Goal: Task Accomplishment & Management: Complete application form

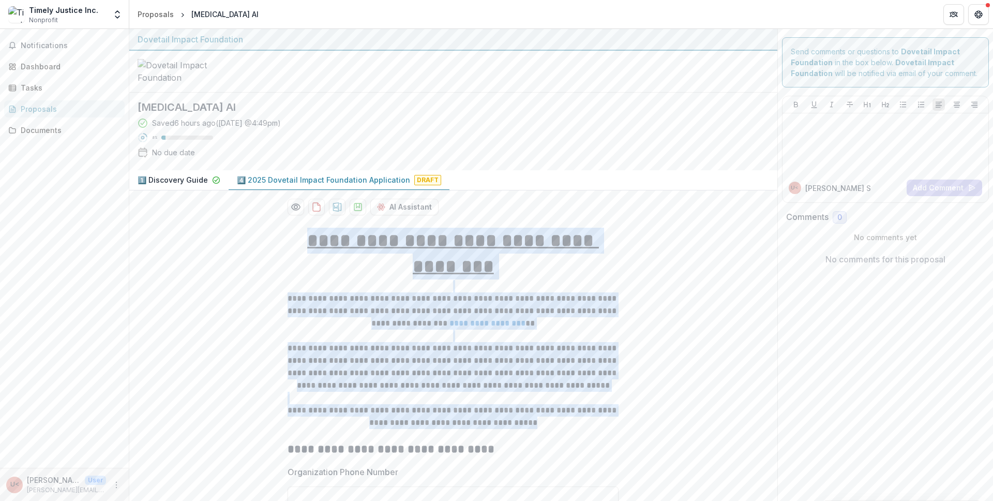
click at [543, 429] on div "**********" at bounding box center [453, 343] width 331 height 230
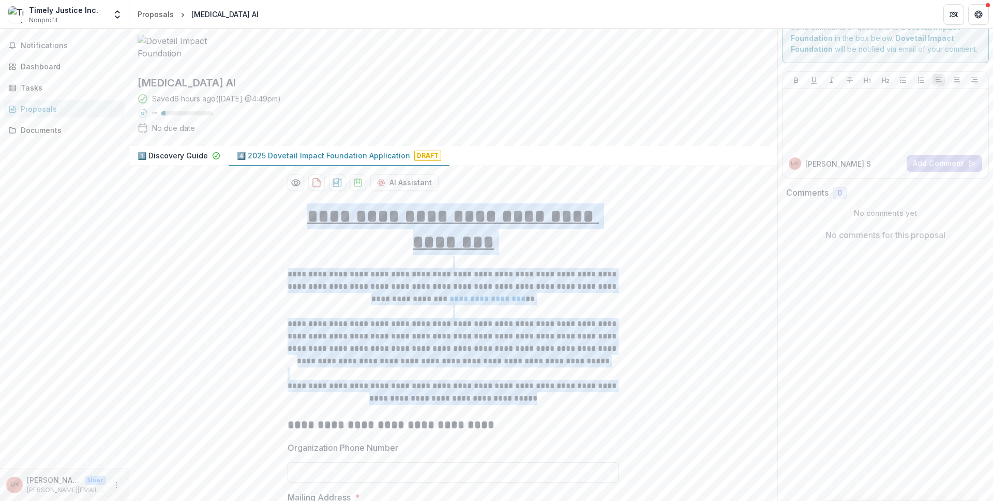
scroll to position [168, 0]
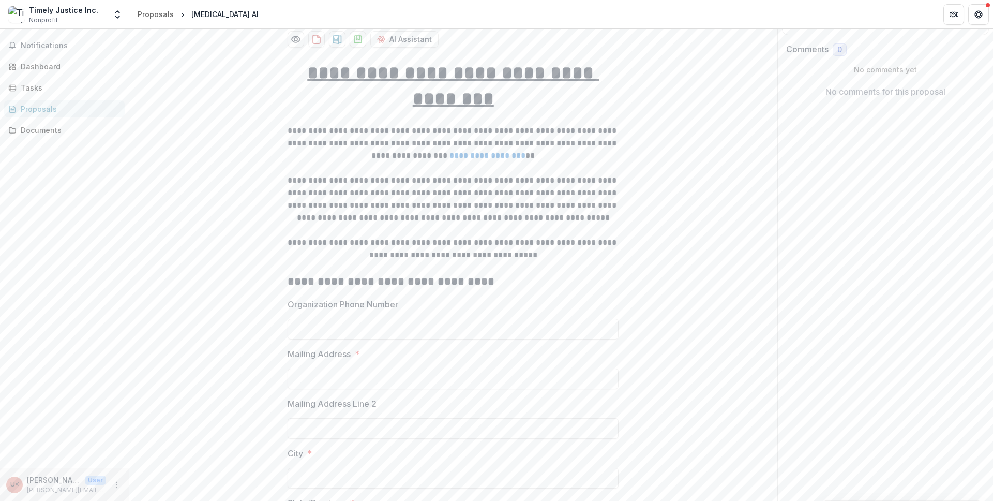
copy div "**********"
drag, startPoint x: 279, startPoint y: 283, endPoint x: 398, endPoint y: 311, distance: 122.7
click at [430, 319] on div at bounding box center [453, 316] width 331 height 4
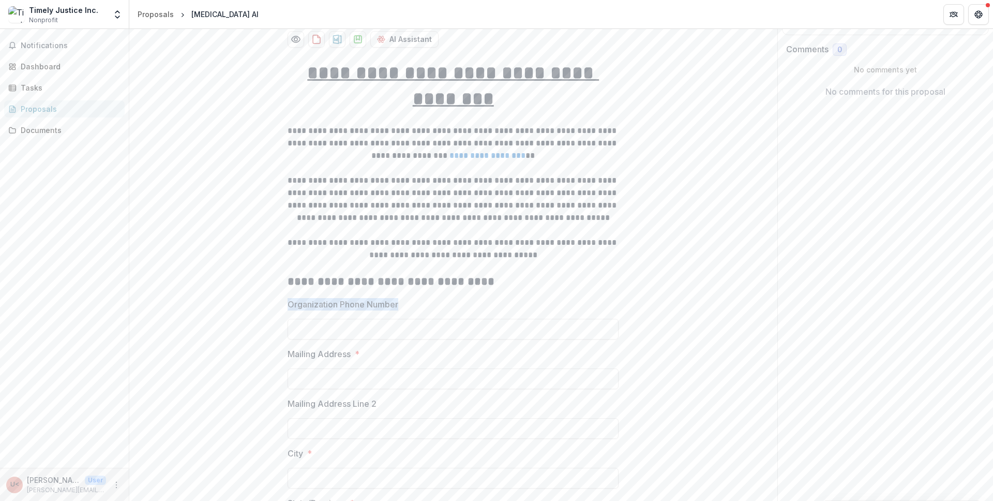
drag, startPoint x: 281, startPoint y: 307, endPoint x: 400, endPoint y: 308, distance: 119.5
copy p "Organization Phone Number"
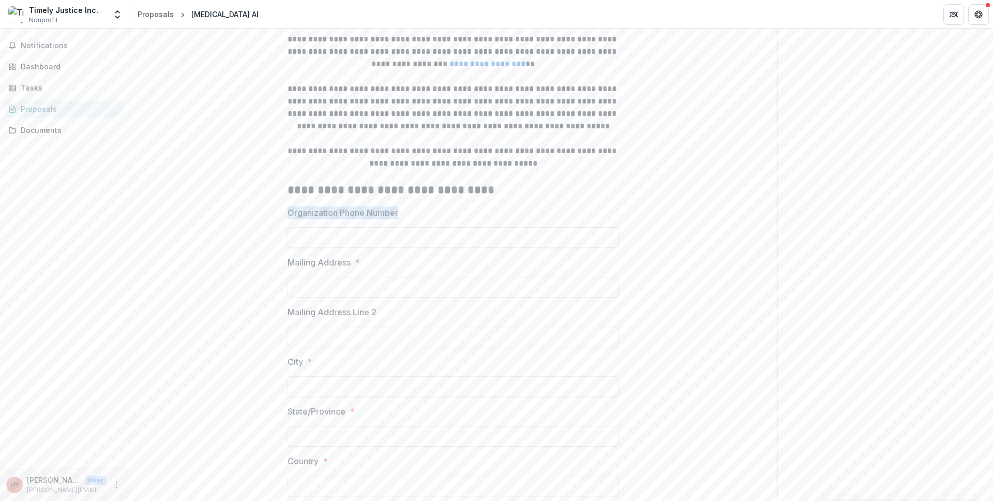
scroll to position [344, 0]
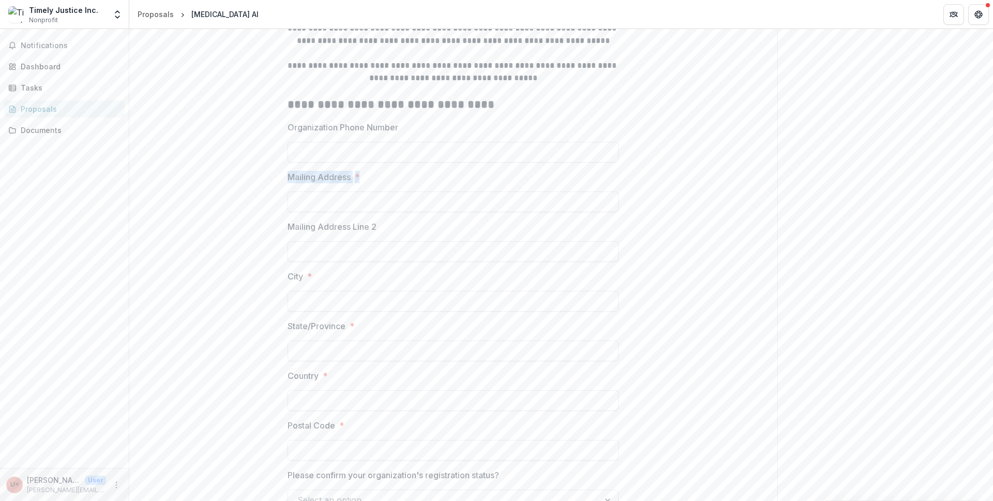
drag, startPoint x: 283, startPoint y: 180, endPoint x: 372, endPoint y: 177, distance: 88.5
copy label "Mailing Address *"
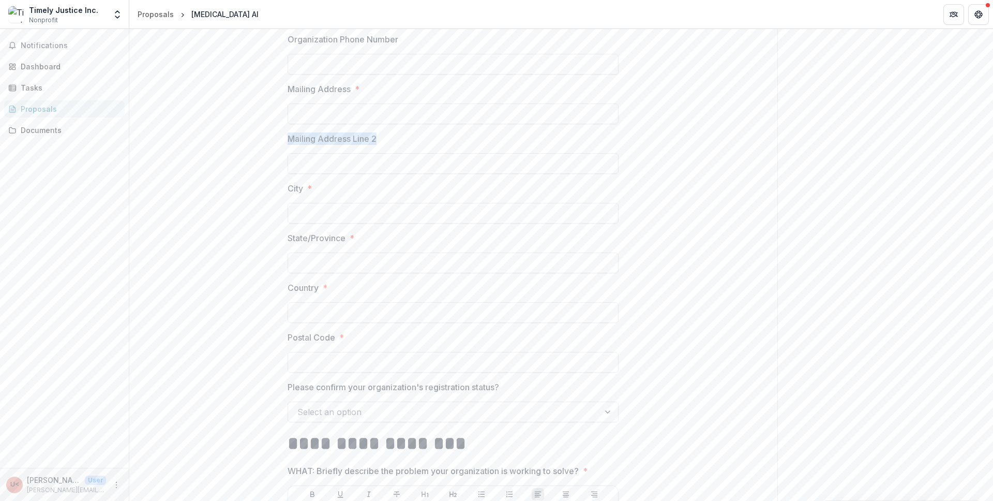
drag, startPoint x: 285, startPoint y: 141, endPoint x: 420, endPoint y: 139, distance: 134.5
copy p "Mailing Address Line 2"
drag, startPoint x: 325, startPoint y: 194, endPoint x: 345, endPoint y: 194, distance: 19.7
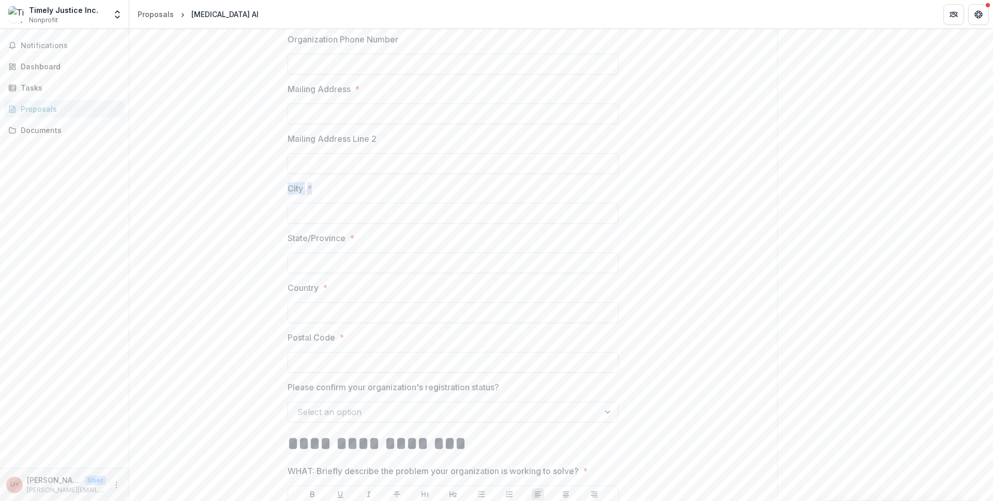
copy label "City *"
drag, startPoint x: 279, startPoint y: 240, endPoint x: 371, endPoint y: 236, distance: 91.6
copy p "State/Province"
click at [357, 238] on label "State/Province *" at bounding box center [450, 238] width 325 height 12
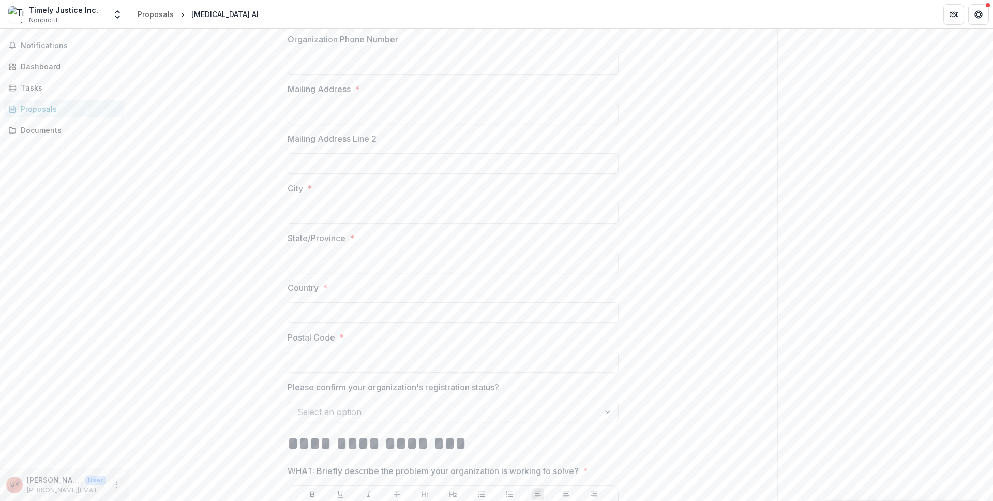
click at [357, 252] on input "State/Province *" at bounding box center [453, 262] width 331 height 21
drag, startPoint x: 359, startPoint y: 240, endPoint x: 282, endPoint y: 239, distance: 77.1
copy label "State/Province *"
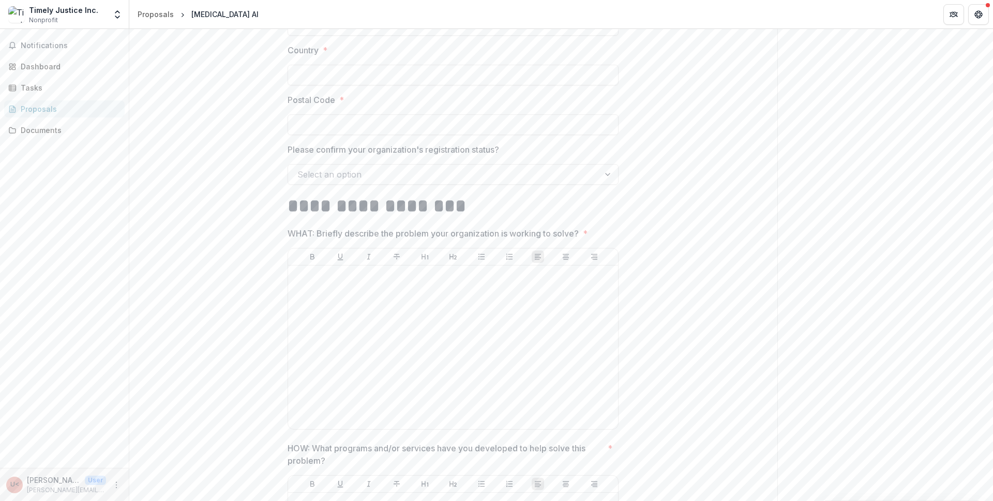
scroll to position [656, 0]
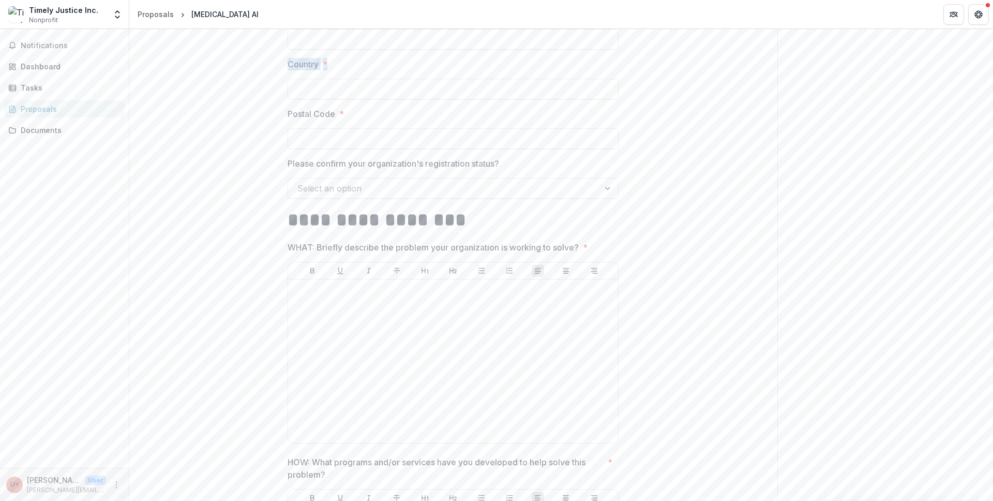
drag, startPoint x: 347, startPoint y: 65, endPoint x: 268, endPoint y: 66, distance: 79.1
copy label "Country *"
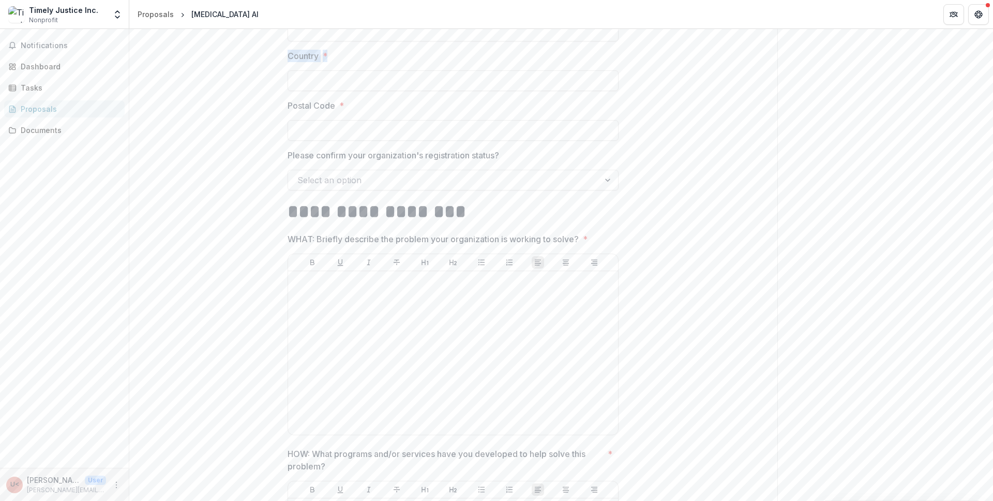
scroll to position [674, 0]
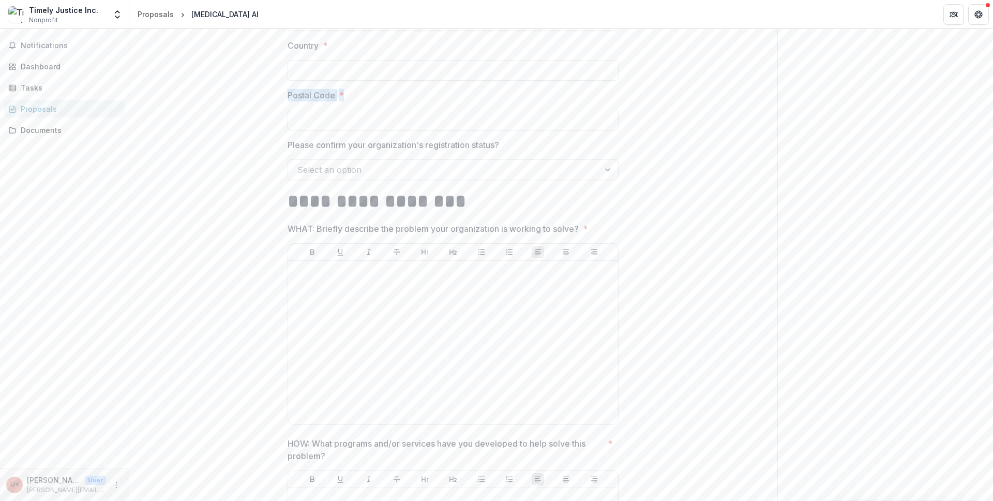
copy label "Postal Code *"
drag, startPoint x: 273, startPoint y: 95, endPoint x: 346, endPoint y: 104, distance: 73.5
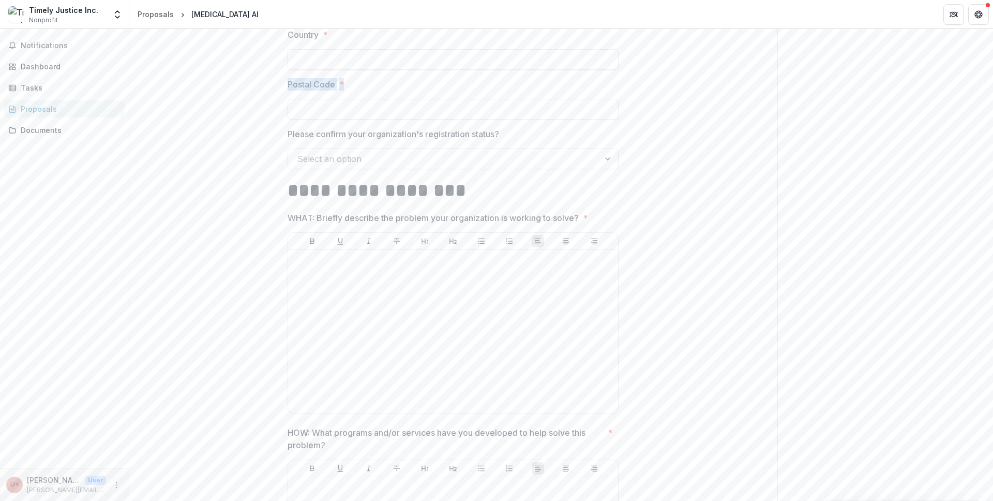
scroll to position [686, 0]
drag, startPoint x: 284, startPoint y: 136, endPoint x: 510, endPoint y: 142, distance: 225.6
copy p "Please confirm your organization's registration status?"
click at [423, 164] on div at bounding box center [443, 158] width 293 height 14
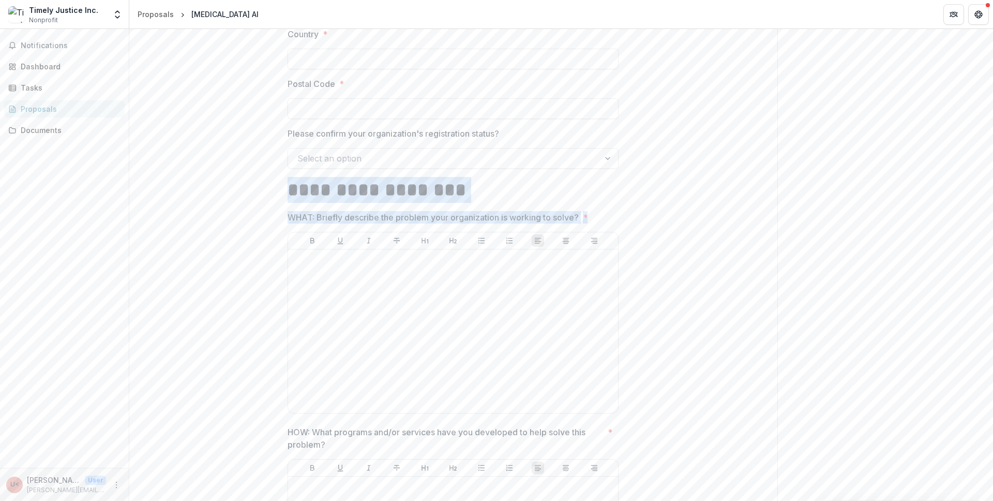
drag, startPoint x: 278, startPoint y: 187, endPoint x: 590, endPoint y: 222, distance: 313.8
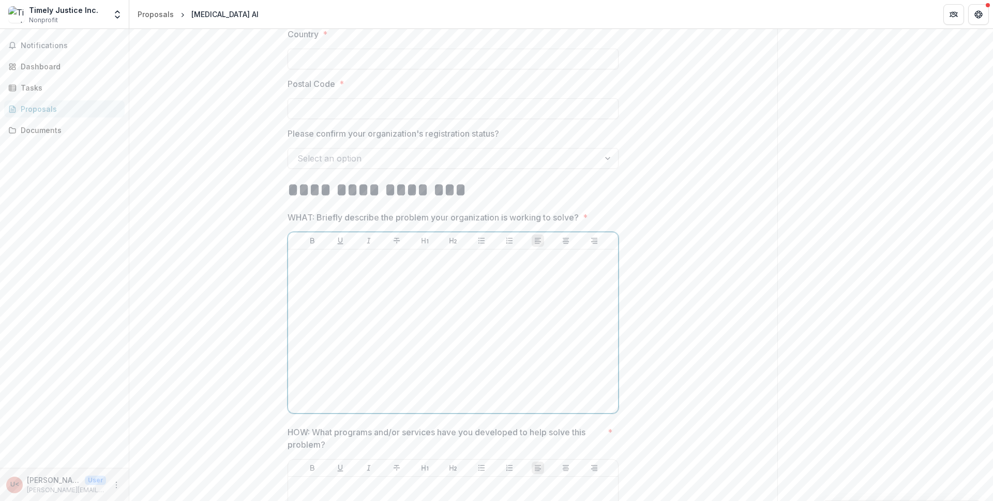
click at [366, 283] on div at bounding box center [453, 330] width 322 height 155
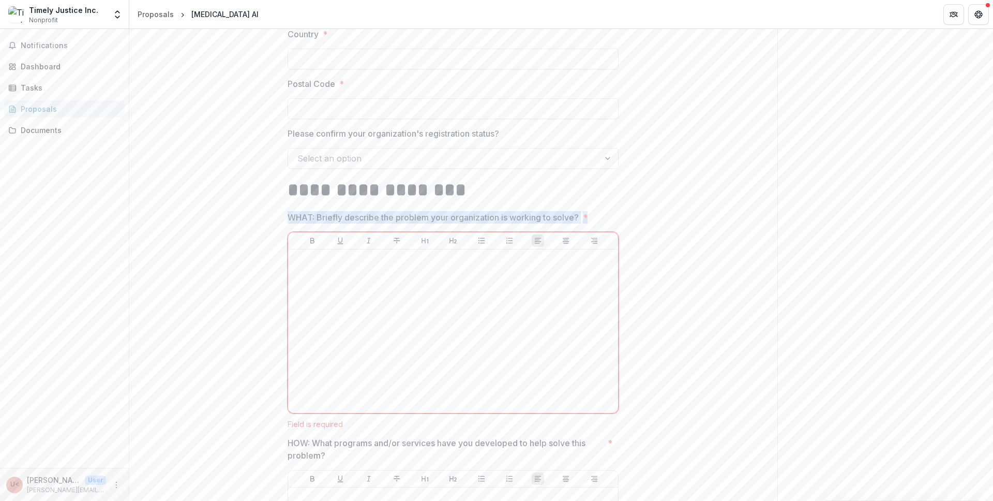
drag, startPoint x: 288, startPoint y: 218, endPoint x: 597, endPoint y: 222, distance: 309.3
click at [597, 222] on span "WHAT: Briefly describe the problem your organization is working to solve? *" at bounding box center [450, 217] width 325 height 12
drag, startPoint x: 594, startPoint y: 223, endPoint x: 281, endPoint y: 224, distance: 312.9
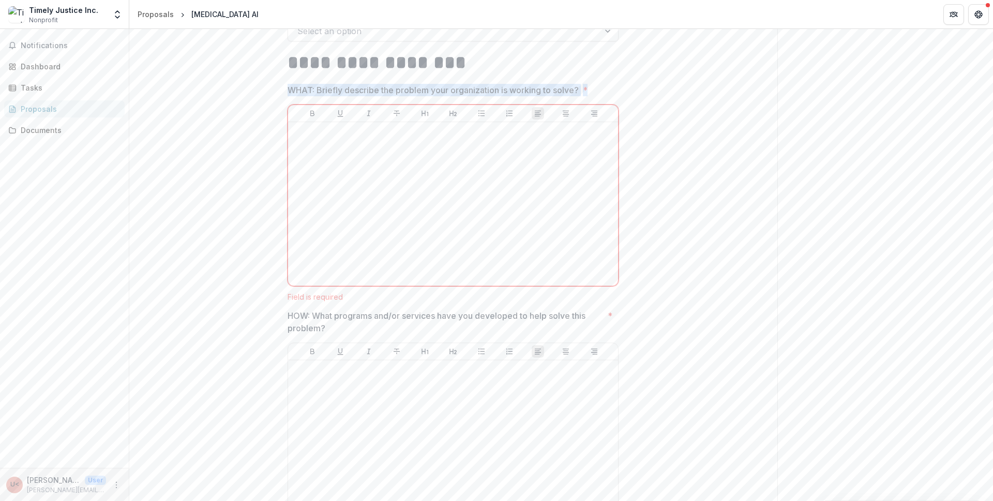
scroll to position [963, 0]
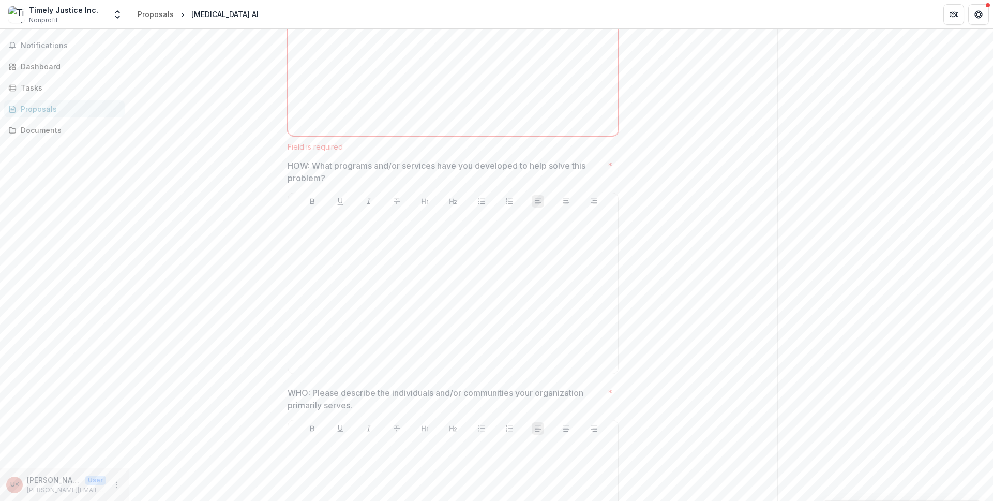
click at [340, 183] on p "HOW: What programs and/or services have you developed to help solve this proble…" at bounding box center [446, 171] width 316 height 25
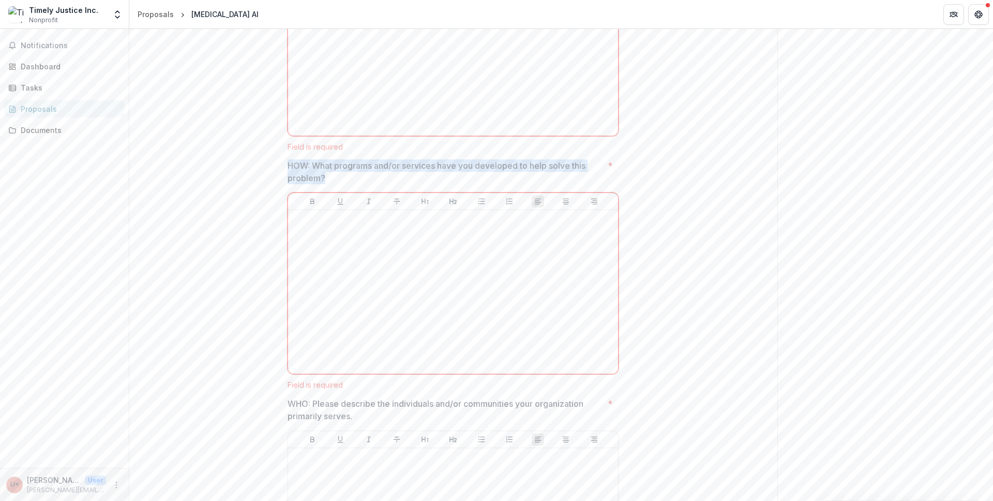
drag, startPoint x: 340, startPoint y: 183, endPoint x: 285, endPoint y: 175, distance: 55.4
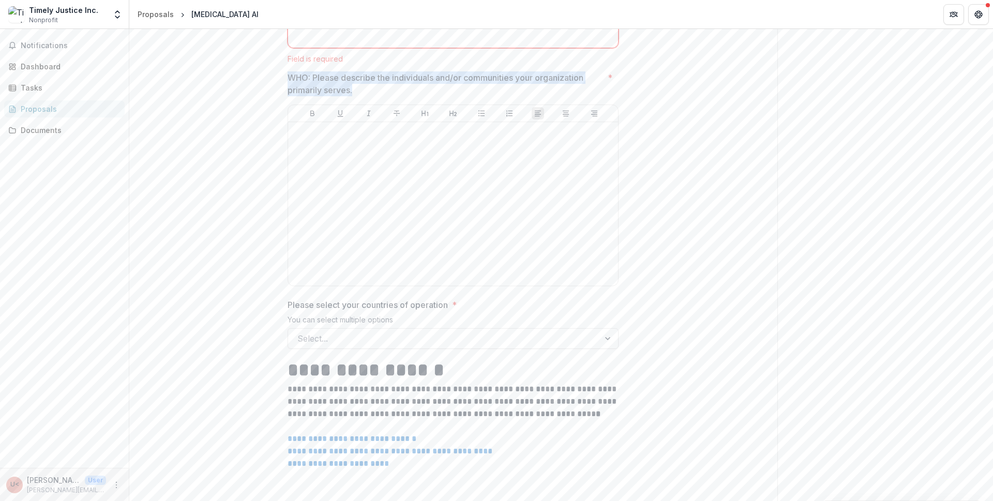
drag, startPoint x: 369, startPoint y: 95, endPoint x: 276, endPoint y: 87, distance: 94.0
drag, startPoint x: 466, startPoint y: 311, endPoint x: 270, endPoint y: 309, distance: 196.0
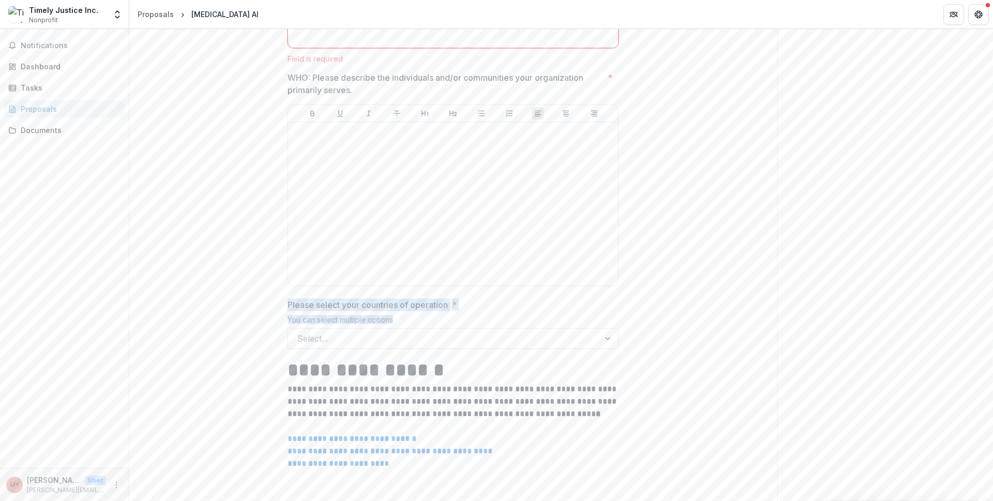
drag, startPoint x: 271, startPoint y: 309, endPoint x: 404, endPoint y: 324, distance: 133.7
click at [364, 345] on div at bounding box center [443, 338] width 293 height 14
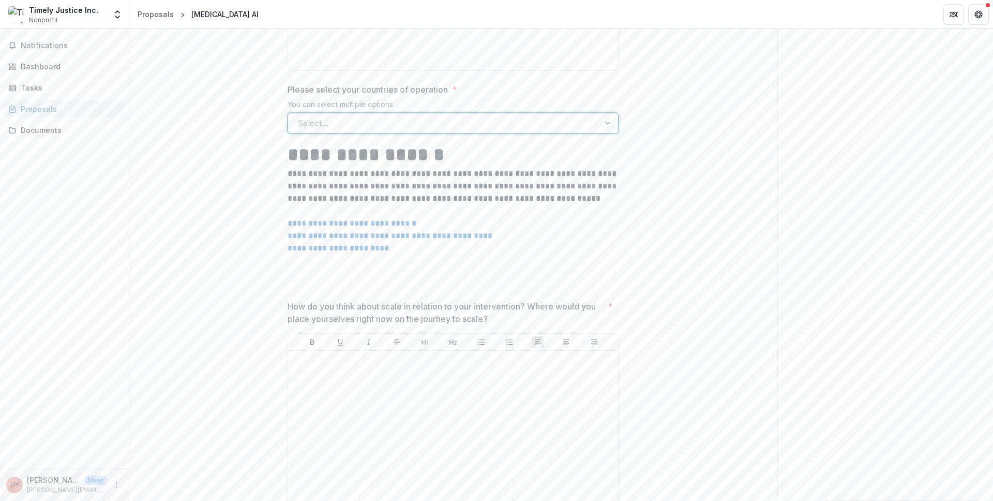
scroll to position [1587, 0]
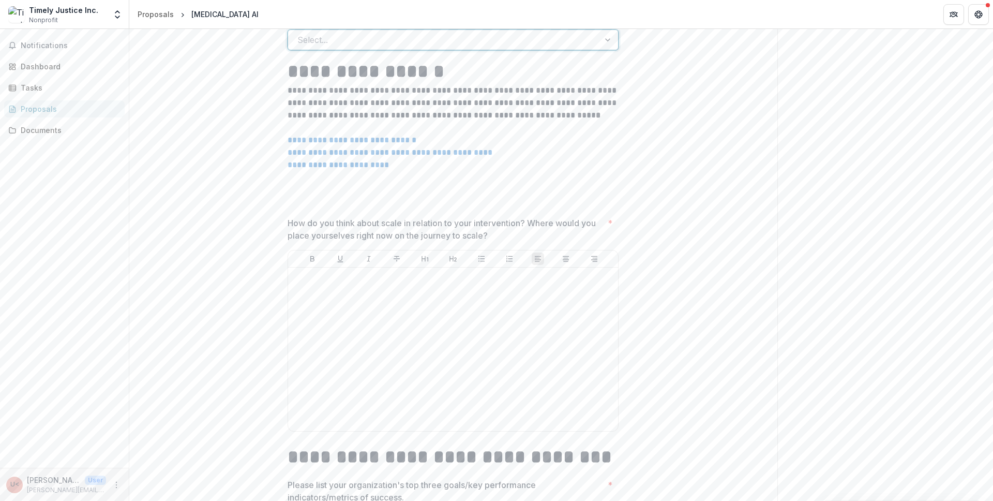
click at [439, 46] on div at bounding box center [443, 40] width 293 height 14
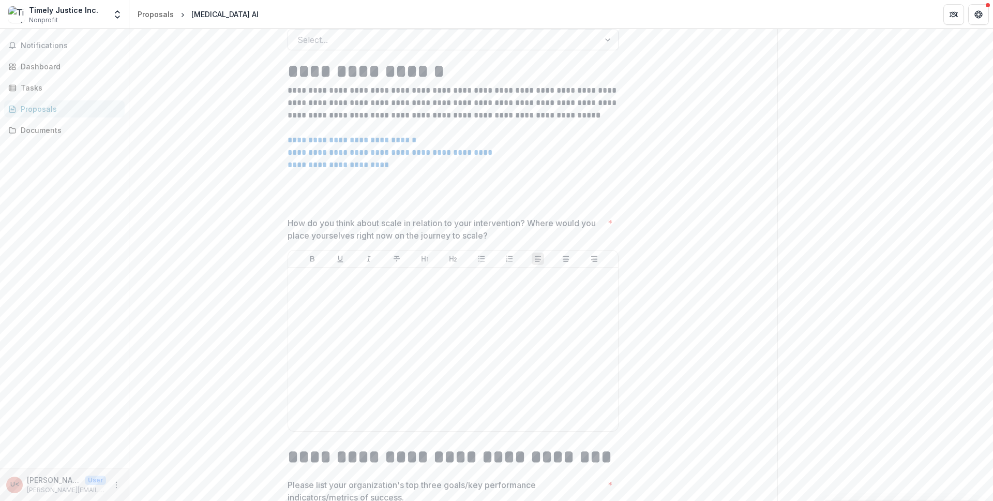
click at [586, 43] on div at bounding box center [443, 40] width 293 height 14
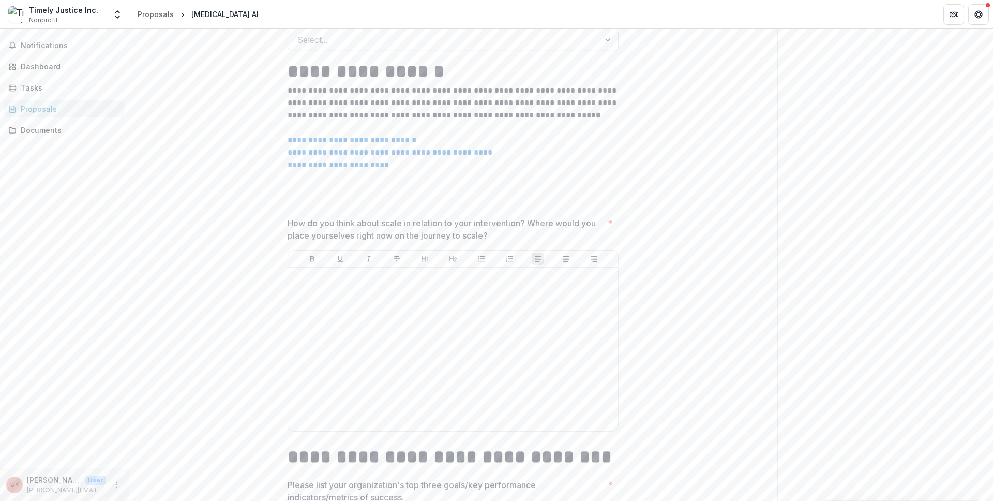
click at [364, 45] on div at bounding box center [443, 40] width 293 height 14
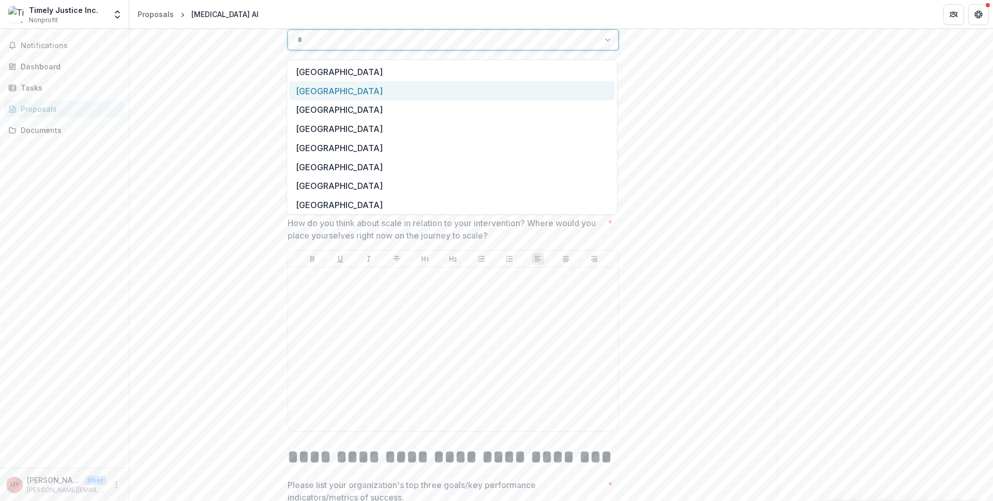
type input "*"
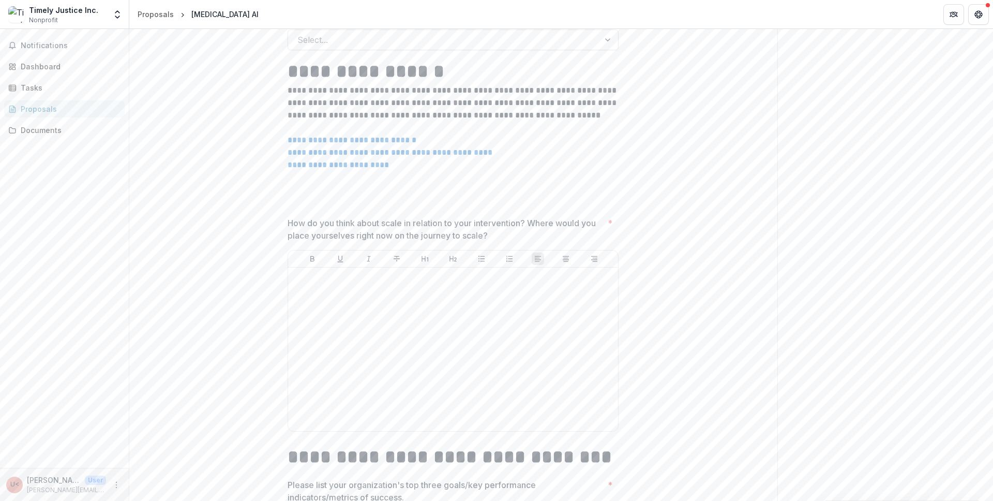
click at [571, 47] on div at bounding box center [443, 40] width 293 height 14
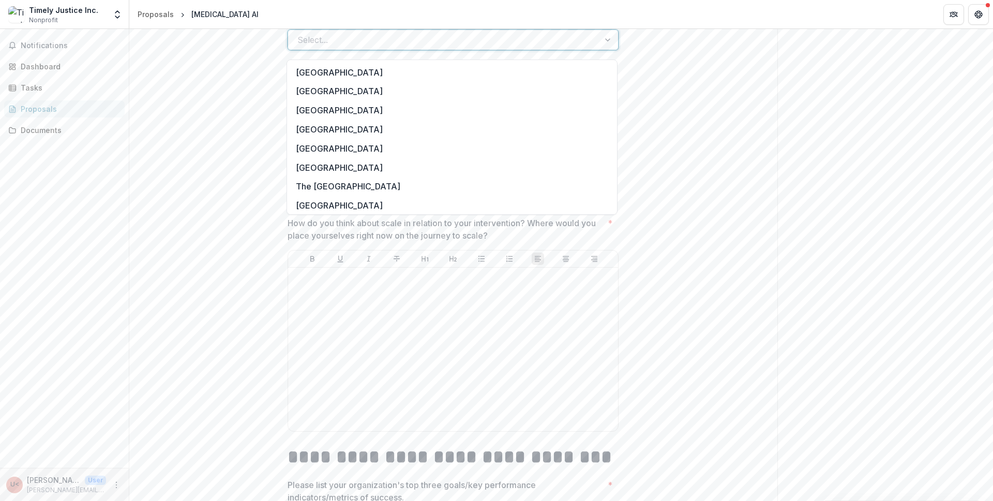
scroll to position [0, 0]
click at [295, 65] on div "[GEOGRAPHIC_DATA]" at bounding box center [452, 71] width 326 height 19
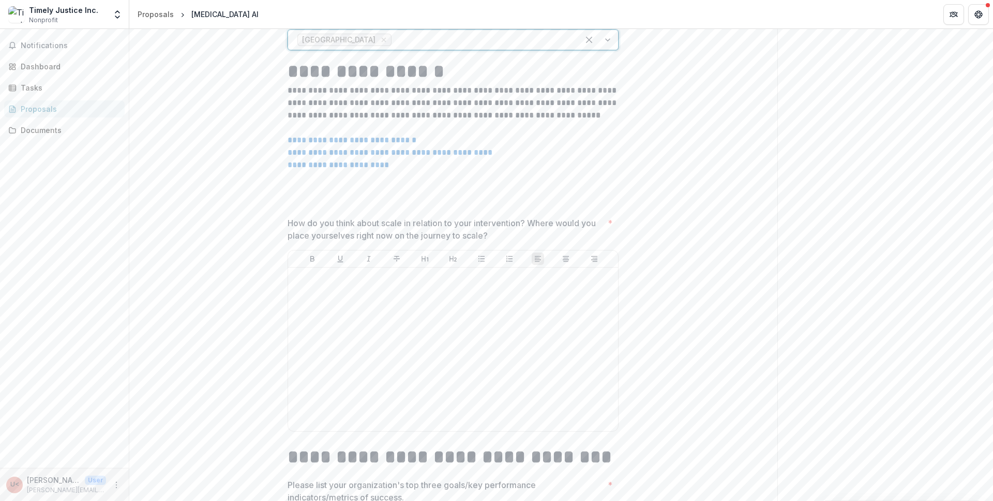
click at [455, 41] on div at bounding box center [482, 40] width 176 height 14
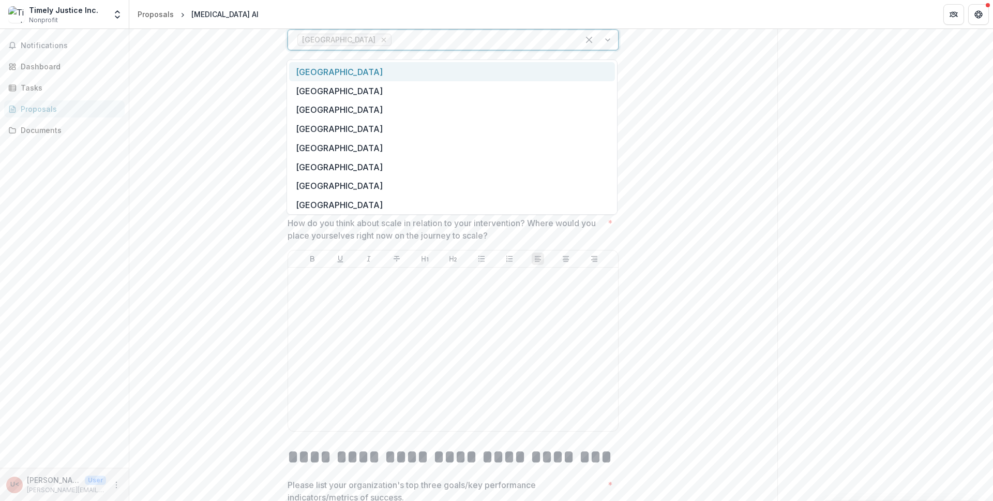
click at [380, 44] on icon "Remove Afghanistan" at bounding box center [384, 40] width 8 height 8
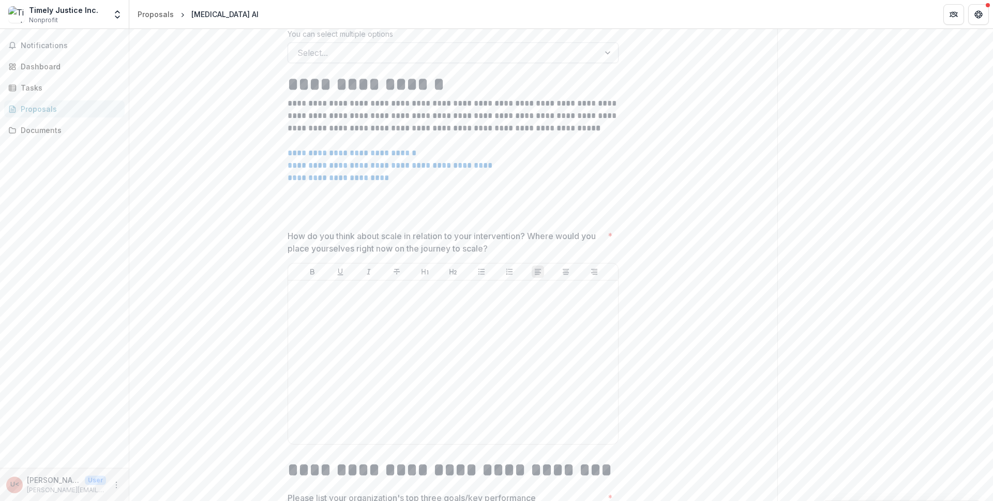
scroll to position [1320, 0]
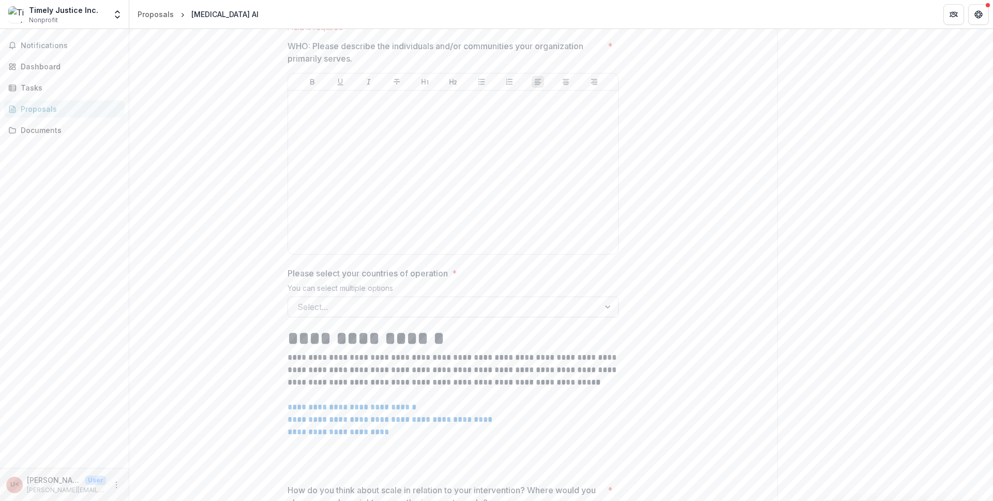
click at [607, 314] on div at bounding box center [608, 307] width 19 height 20
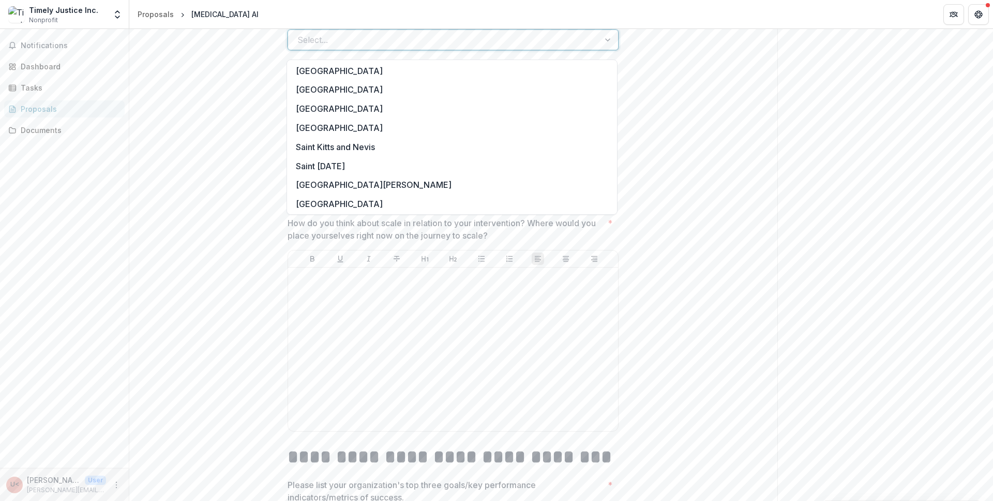
scroll to position [3585, 0]
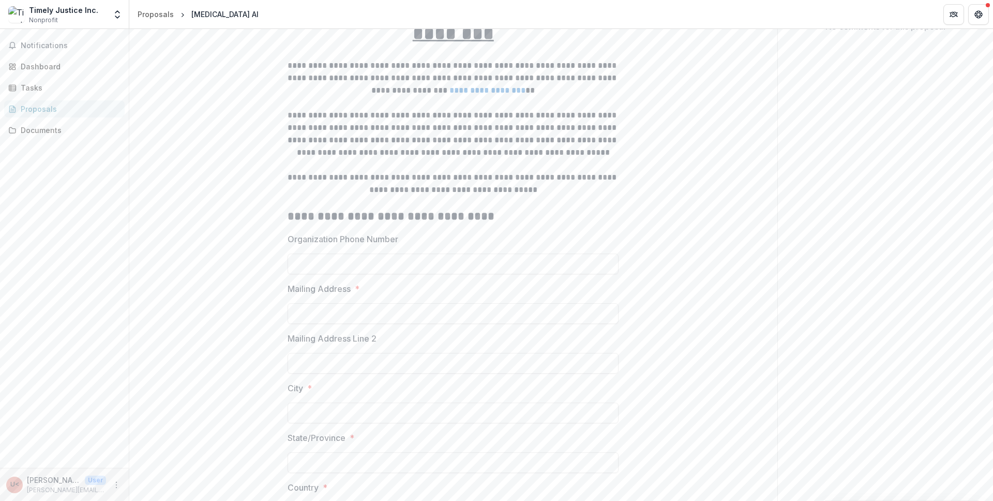
scroll to position [0, 0]
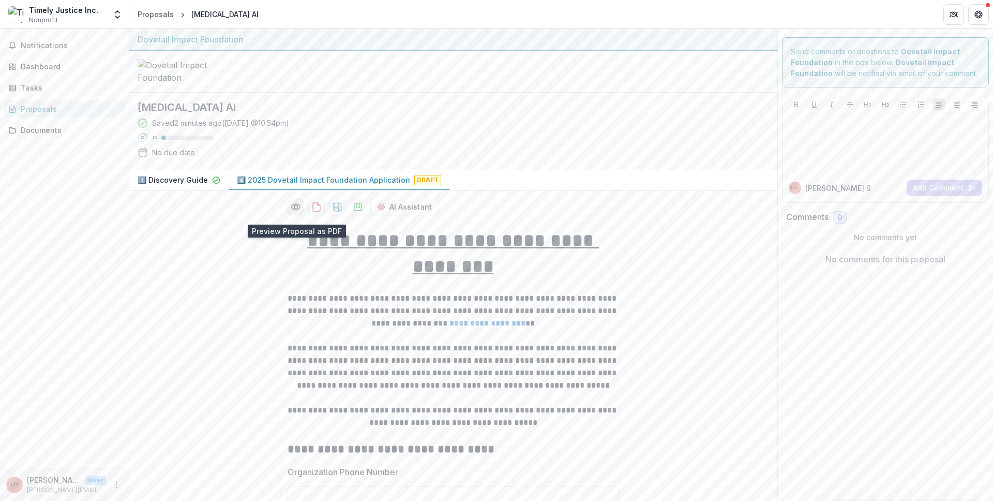
click at [295, 210] on icon "Preview a92962ec-f8ea-495c-be2d-9eb0030d589a-6.pdf" at bounding box center [296, 207] width 8 height 6
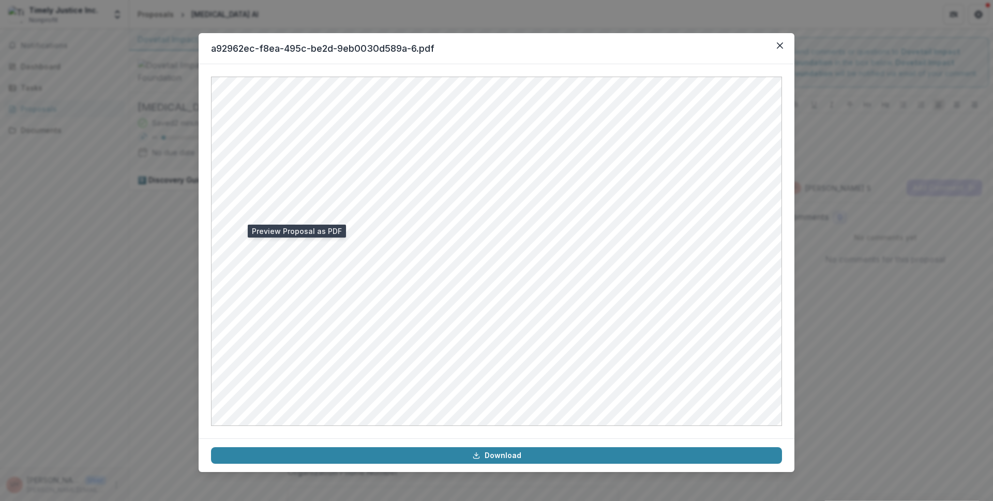
click at [160, 283] on div "a92962ec-f8ea-495c-be2d-9eb0030d589a-6.pdf Download" at bounding box center [496, 250] width 993 height 501
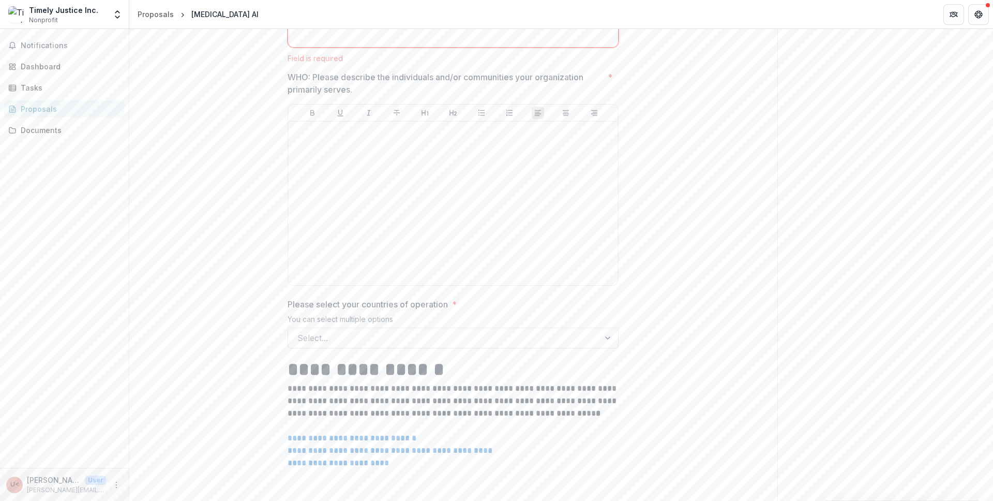
scroll to position [1511, 0]
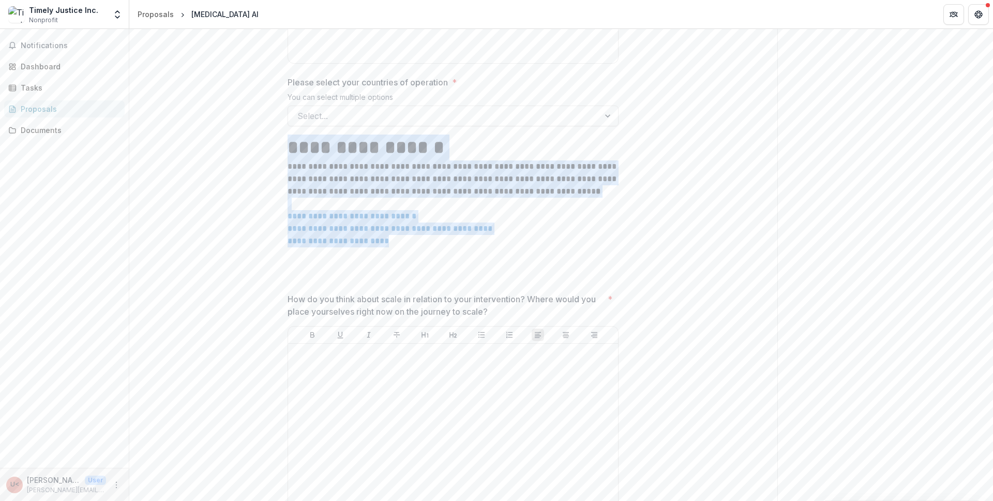
drag, startPoint x: 288, startPoint y: 145, endPoint x: 428, endPoint y: 246, distance: 172.7
click at [428, 246] on div "**********" at bounding box center [453, 209] width 331 height 150
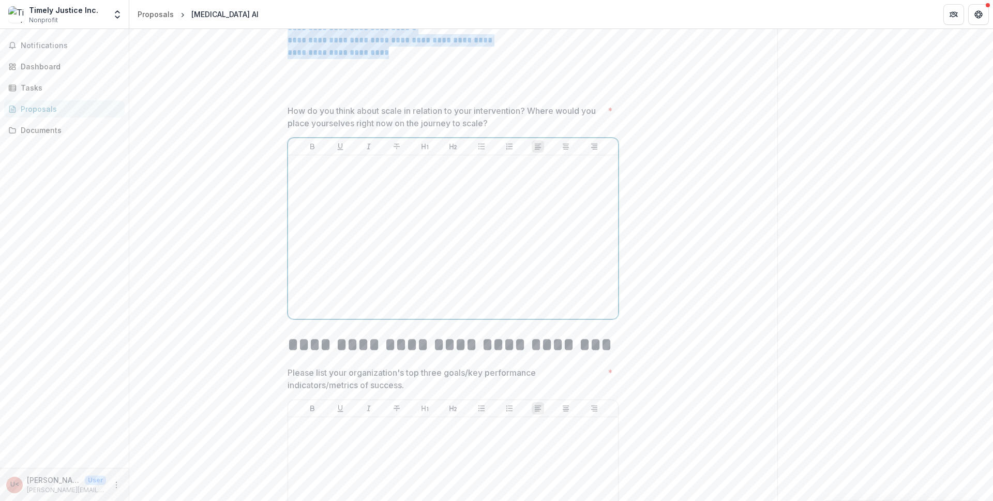
click at [383, 228] on div at bounding box center [453, 236] width 322 height 155
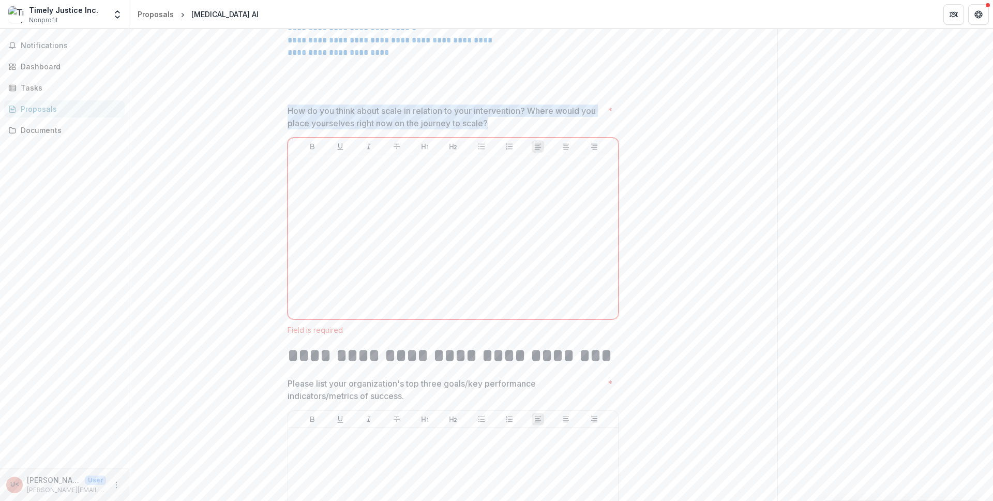
drag, startPoint x: 276, startPoint y: 114, endPoint x: 494, endPoint y: 132, distance: 218.5
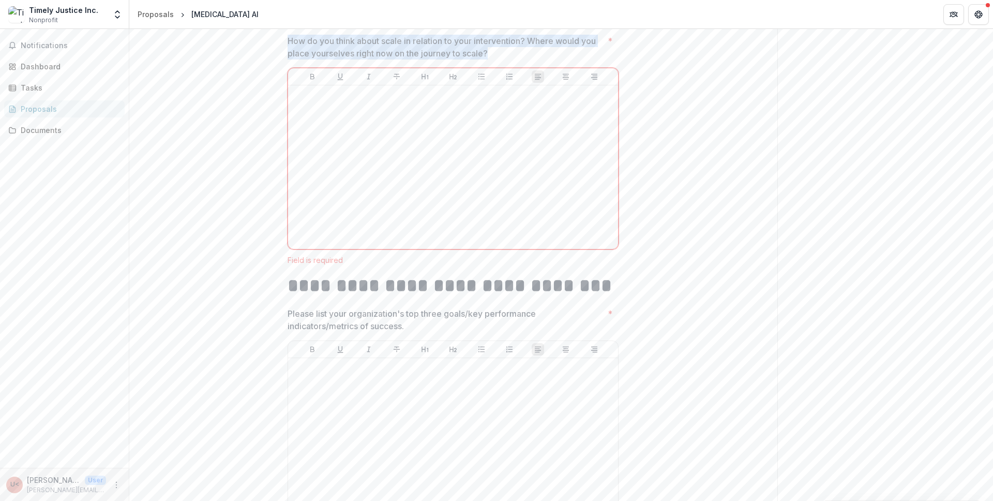
scroll to position [1770, 0]
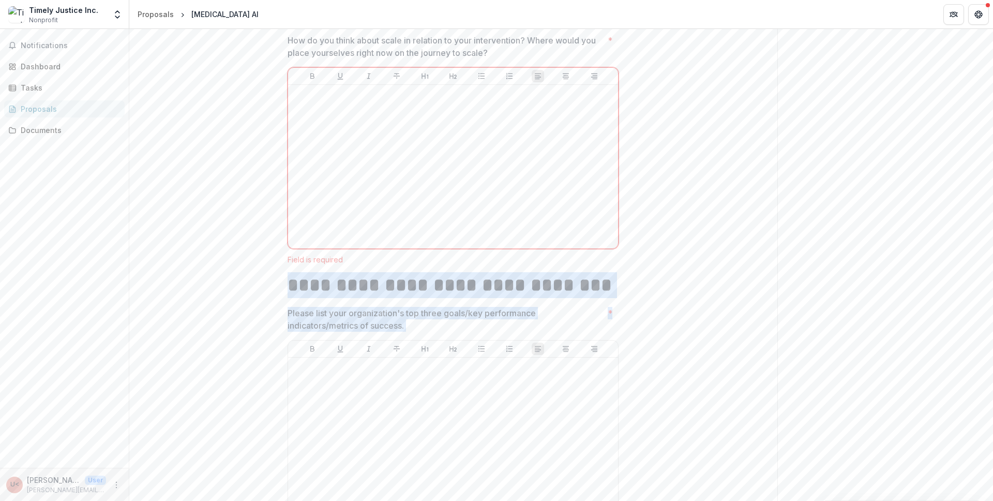
drag, startPoint x: 282, startPoint y: 292, endPoint x: 547, endPoint y: 338, distance: 268.8
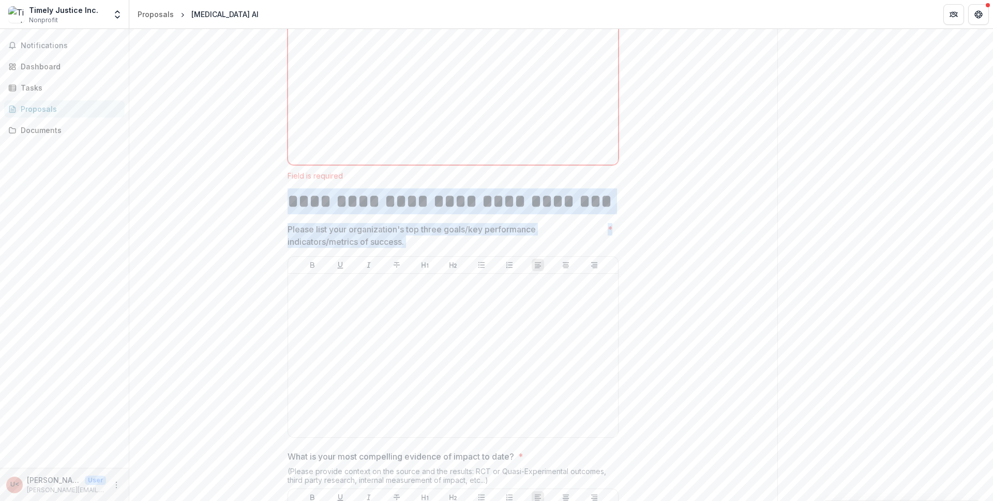
scroll to position [1860, 0]
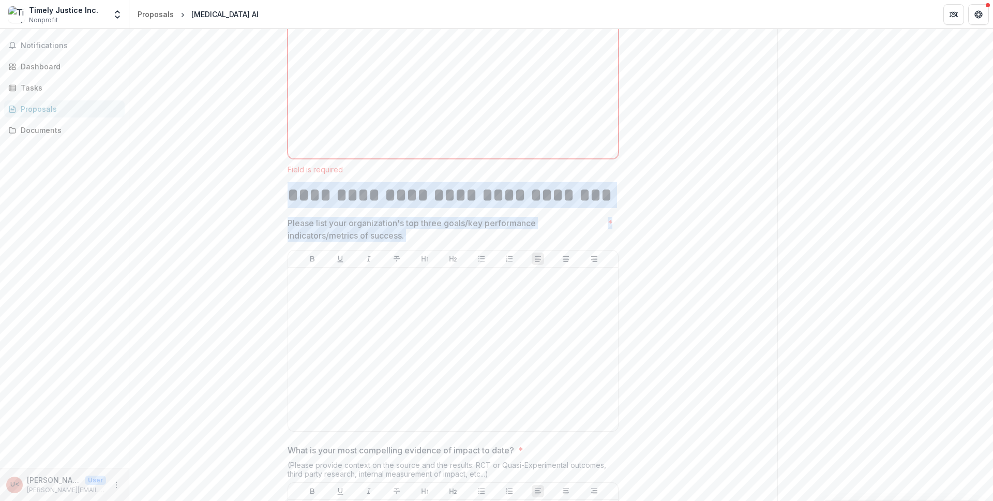
click at [309, 223] on p "Please list your organization's top three goals/key performance indicators/metr…" at bounding box center [446, 229] width 316 height 25
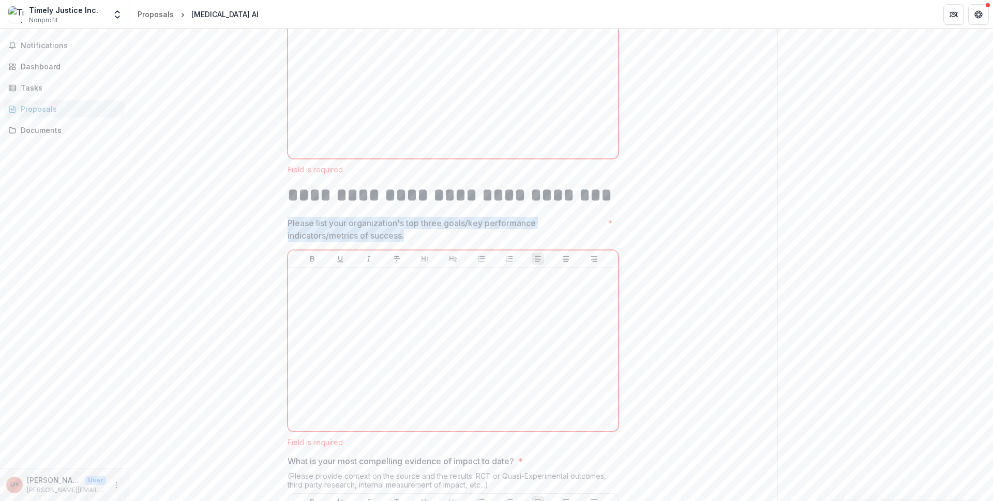
drag, startPoint x: 276, startPoint y: 228, endPoint x: 417, endPoint y: 240, distance: 141.8
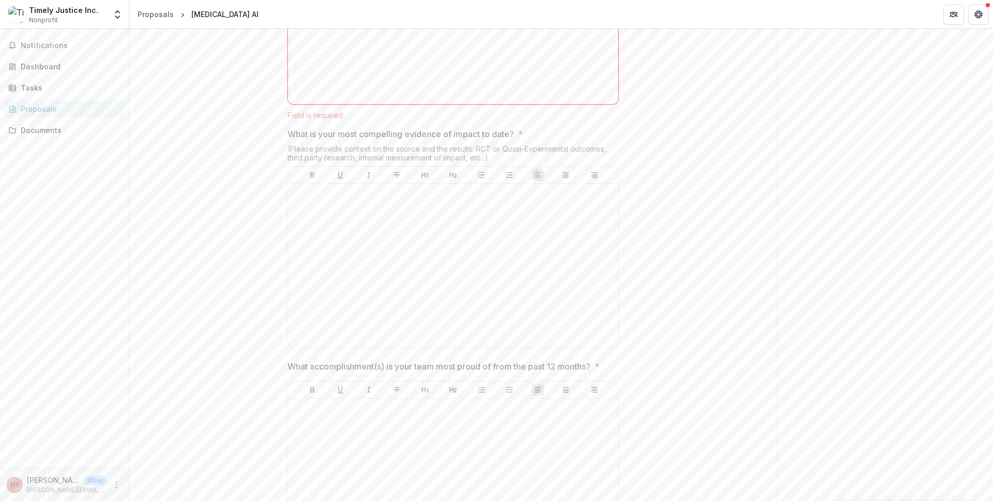
scroll to position [2192, 0]
drag, startPoint x: 288, startPoint y: 133, endPoint x: 527, endPoint y: 132, distance: 238.9
click at [527, 132] on span "What is your most compelling evidence of impact to date? *" at bounding box center [450, 129] width 325 height 12
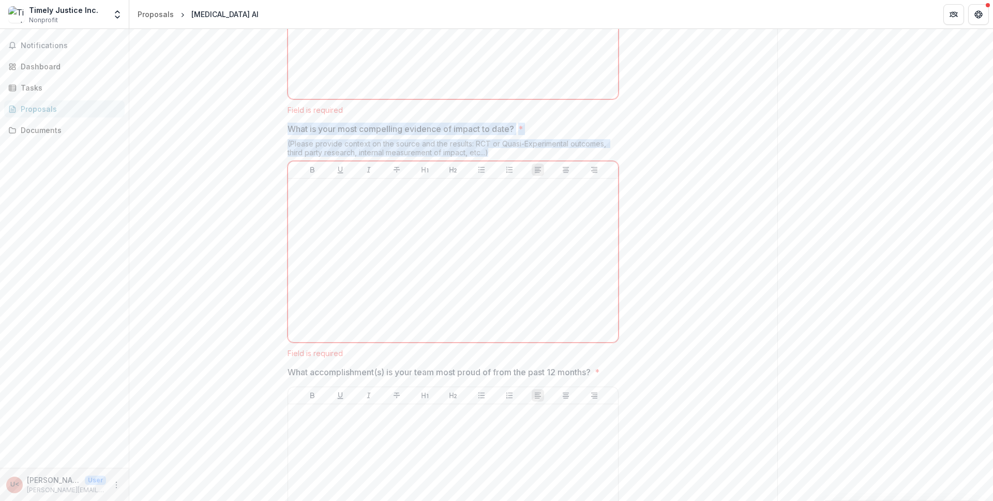
drag, startPoint x: 501, startPoint y: 155, endPoint x: 263, endPoint y: 134, distance: 238.3
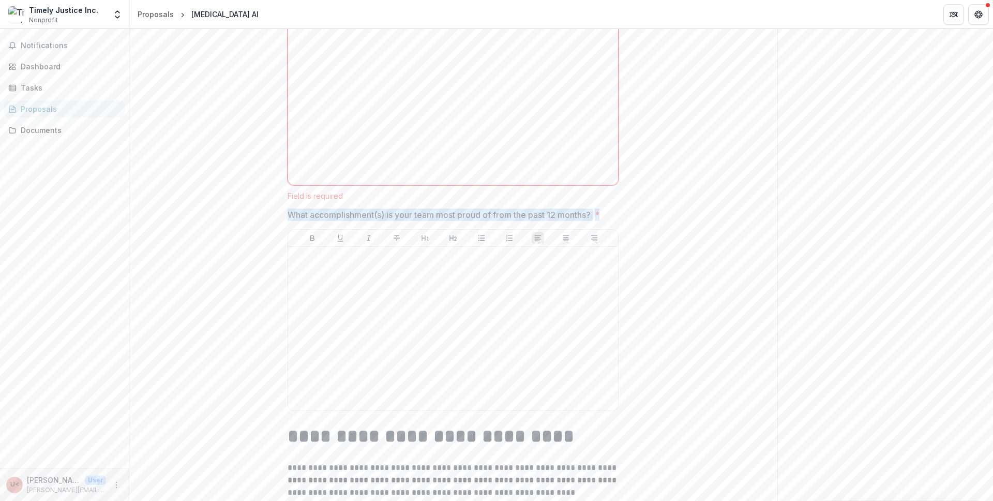
drag, startPoint x: 280, startPoint y: 220, endPoint x: 605, endPoint y: 219, distance: 324.3
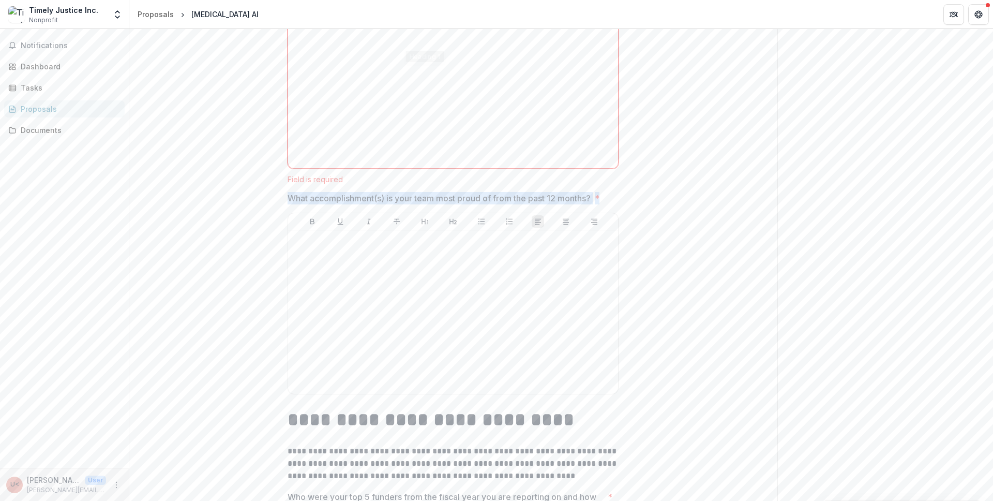
scroll to position [2589, 0]
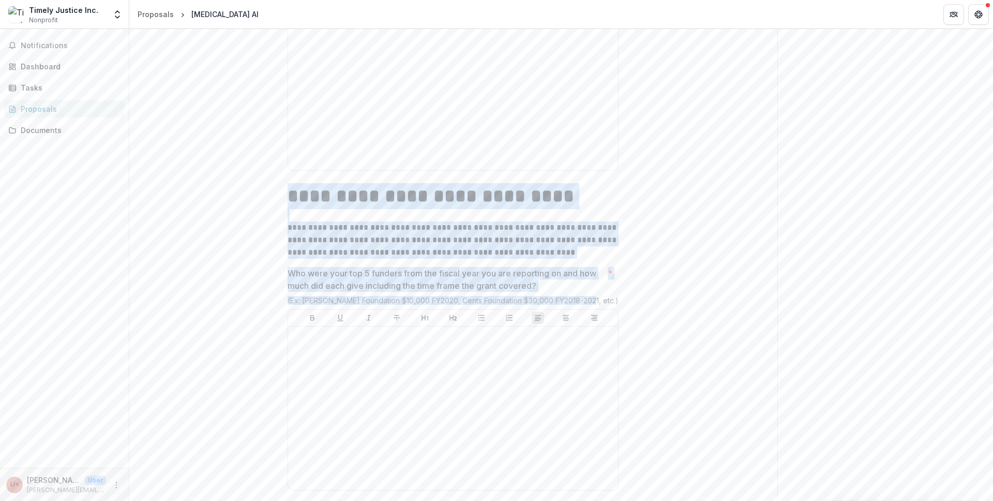
drag, startPoint x: 272, startPoint y: 193, endPoint x: 586, endPoint y: 304, distance: 333.7
click at [586, 304] on div "**********" at bounding box center [453, 331] width 648 height 5403
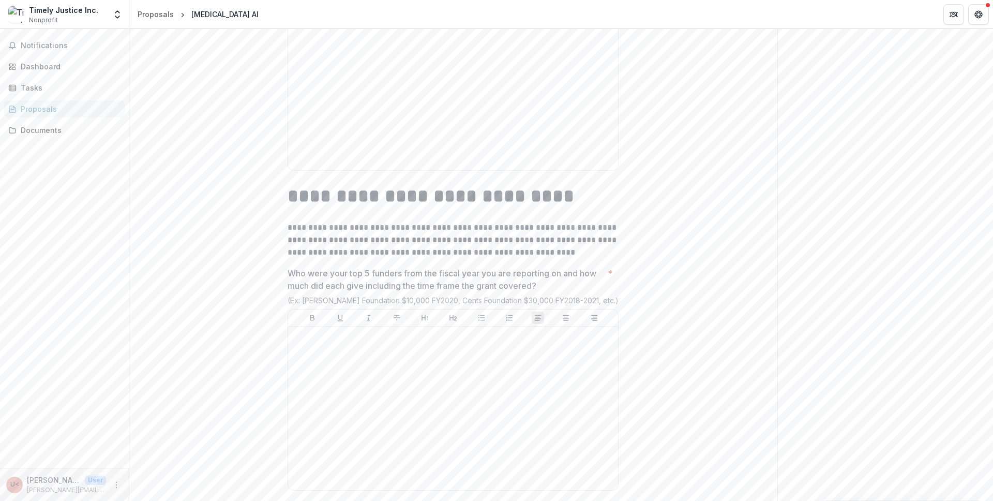
click at [395, 239] on p "**********" at bounding box center [453, 239] width 331 height 37
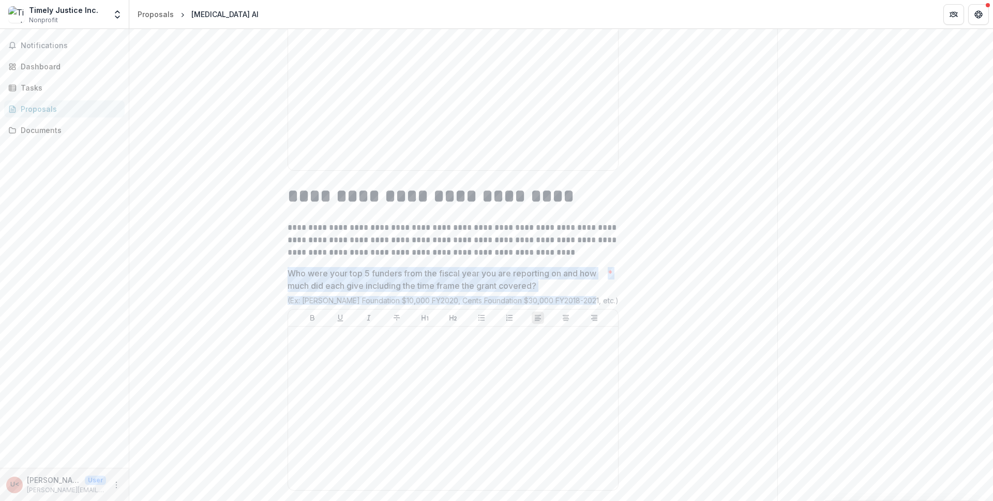
drag, startPoint x: 319, startPoint y: 281, endPoint x: 585, endPoint y: 305, distance: 266.9
click at [585, 305] on div "**********" at bounding box center [453, 331] width 348 height 5403
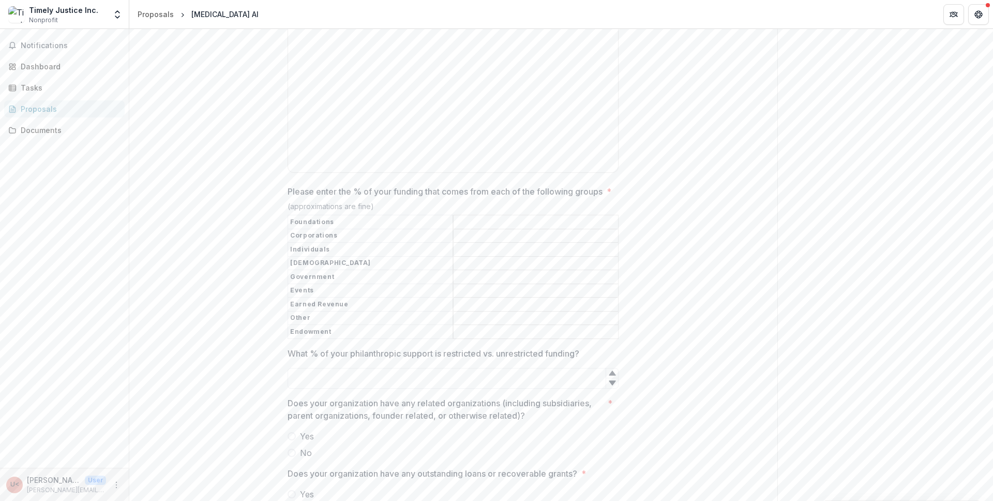
scroll to position [2944, 0]
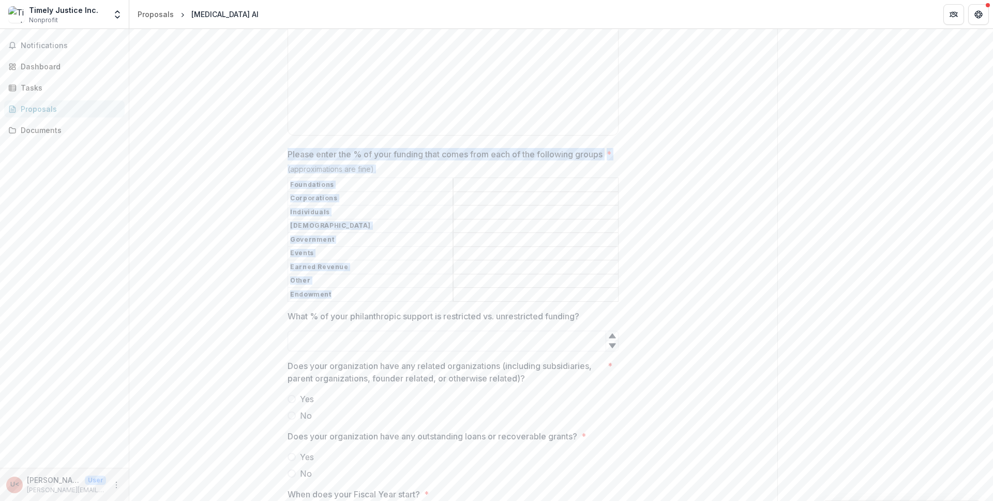
drag, startPoint x: 270, startPoint y: 159, endPoint x: 597, endPoint y: 310, distance: 360.0
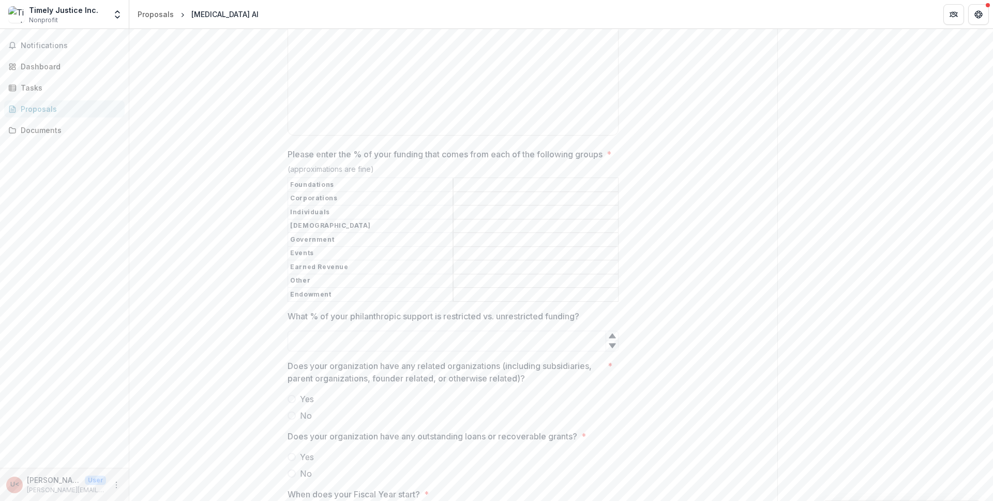
click at [510, 191] on input "Please enter the % of your funding that comes from each of the following groups…" at bounding box center [536, 185] width 164 height 12
click at [360, 192] on th "Foundations" at bounding box center [370, 185] width 165 height 14
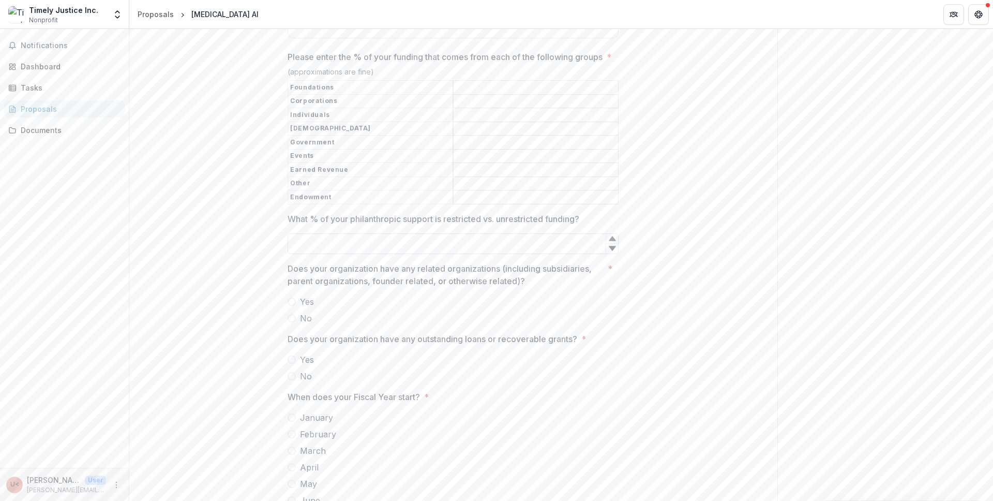
scroll to position [3050, 0]
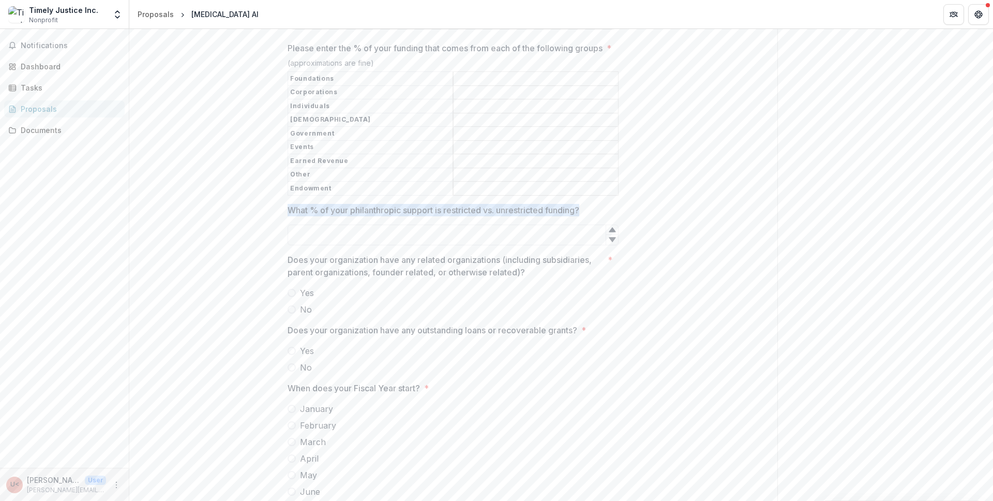
drag, startPoint x: 276, startPoint y: 221, endPoint x: 587, endPoint y: 222, distance: 311.3
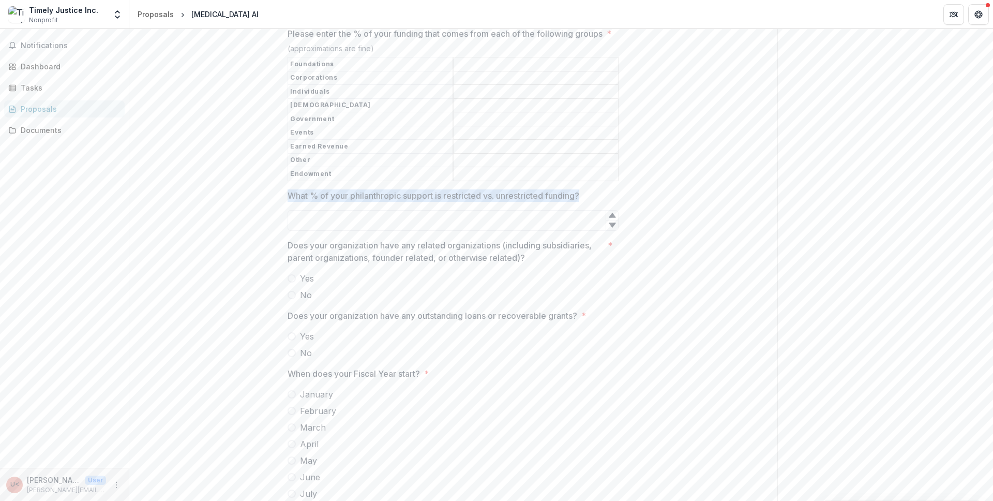
scroll to position [3127, 0]
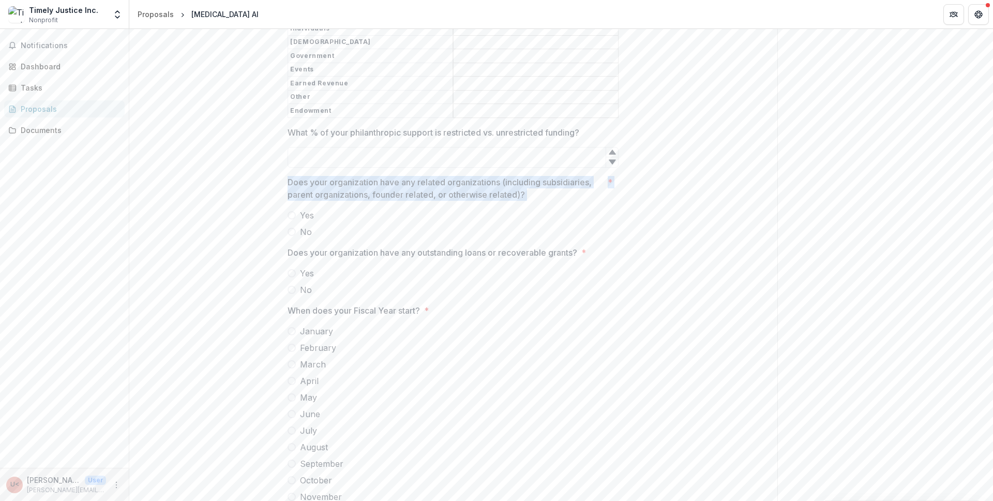
drag, startPoint x: 287, startPoint y: 194, endPoint x: 311, endPoint y: 246, distance: 57.1
click at [311, 238] on div "Does your organization have any related organizations (including subsidiaries, …" at bounding box center [453, 207] width 331 height 62
click at [289, 219] on span at bounding box center [292, 215] width 8 height 8
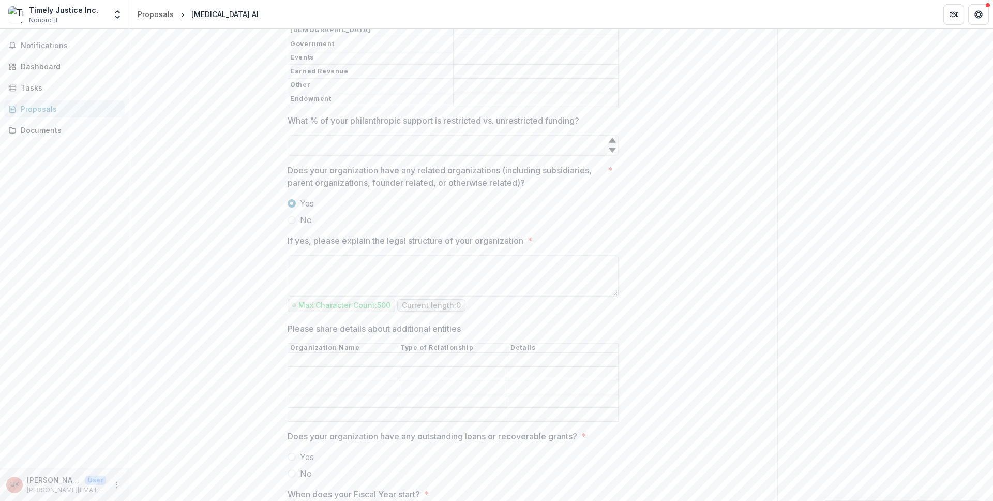
scroll to position [3188, 0]
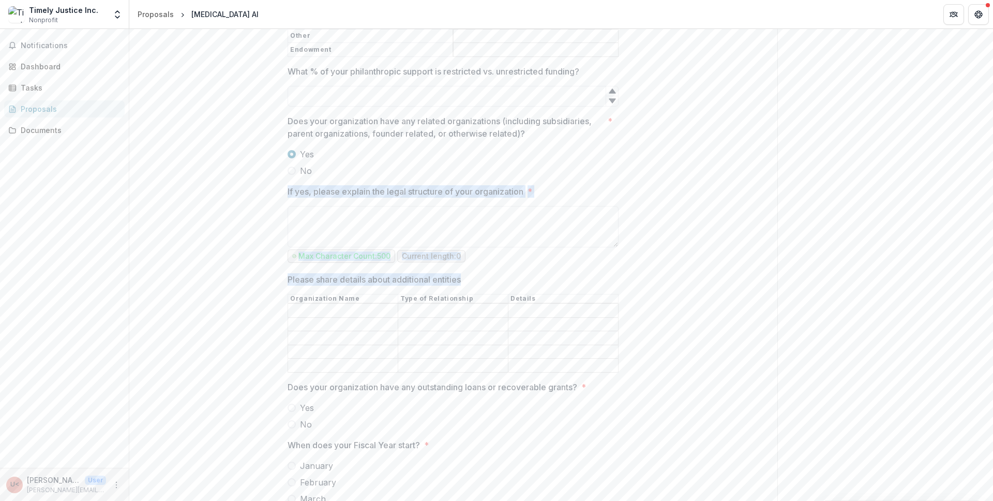
drag, startPoint x: 283, startPoint y: 206, endPoint x: 463, endPoint y: 288, distance: 197.7
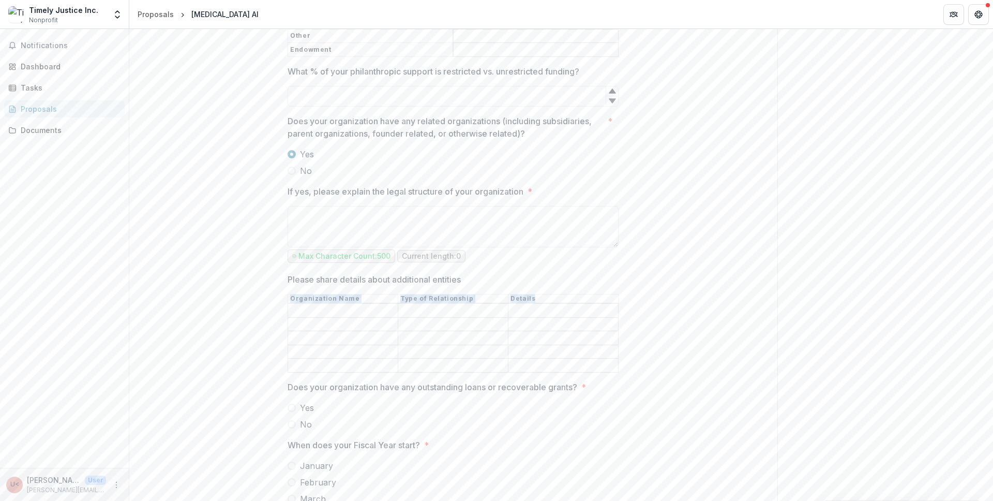
drag, startPoint x: 289, startPoint y: 309, endPoint x: 533, endPoint y: 310, distance: 243.6
click at [533, 304] on tr "Organization Name Type of Relationship Details" at bounding box center [453, 298] width 330 height 9
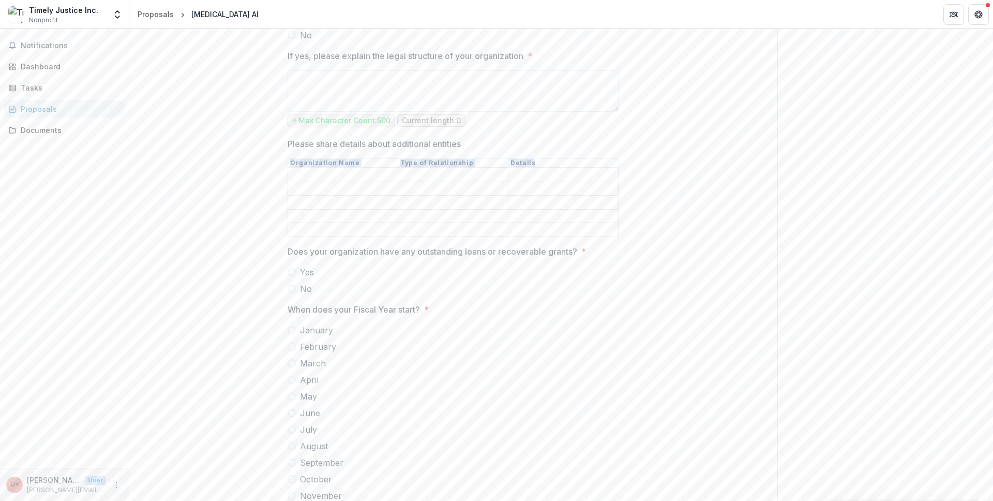
scroll to position [3324, 0]
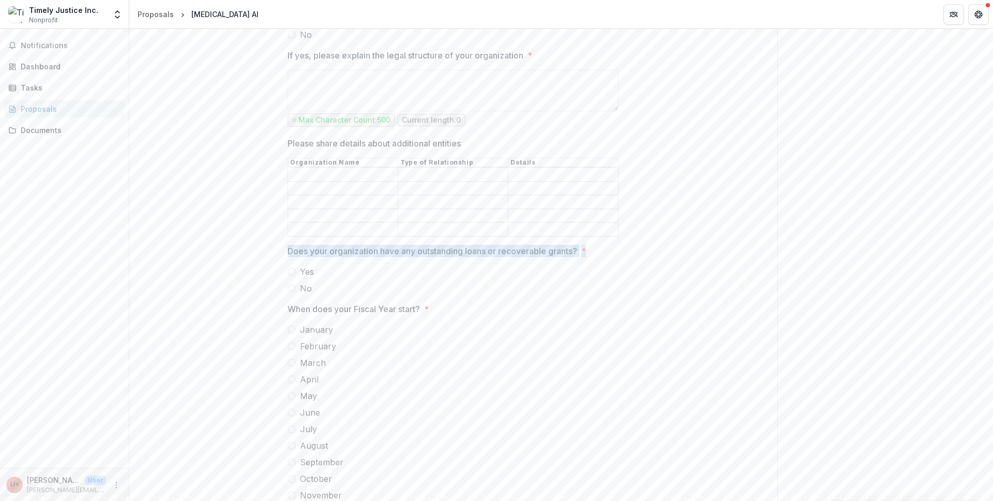
drag, startPoint x: 583, startPoint y: 258, endPoint x: 244, endPoint y: 259, distance: 339.3
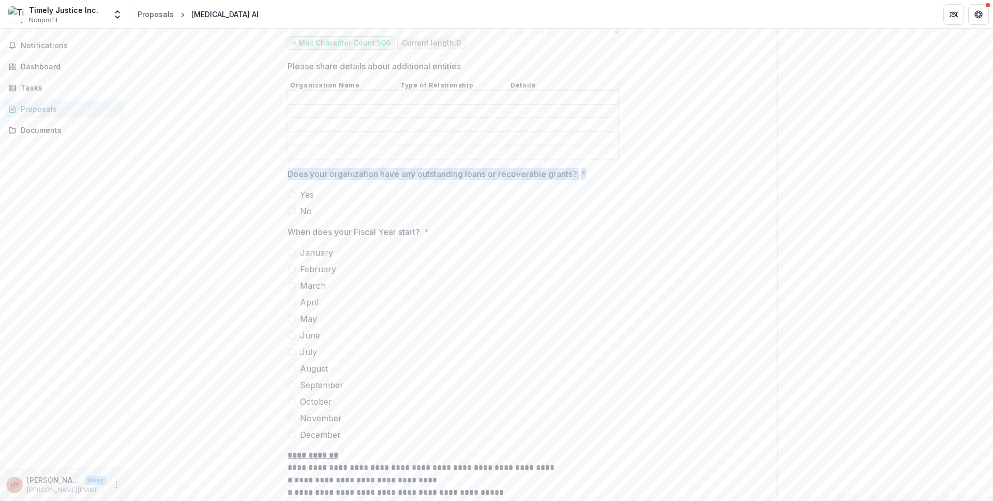
scroll to position [3408, 0]
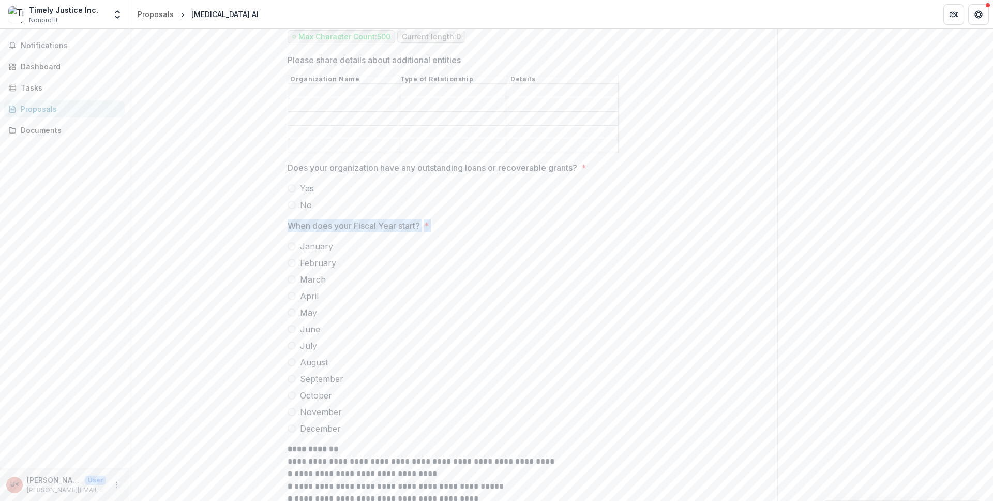
drag, startPoint x: 272, startPoint y: 234, endPoint x: 361, endPoint y: 436, distance: 220.6
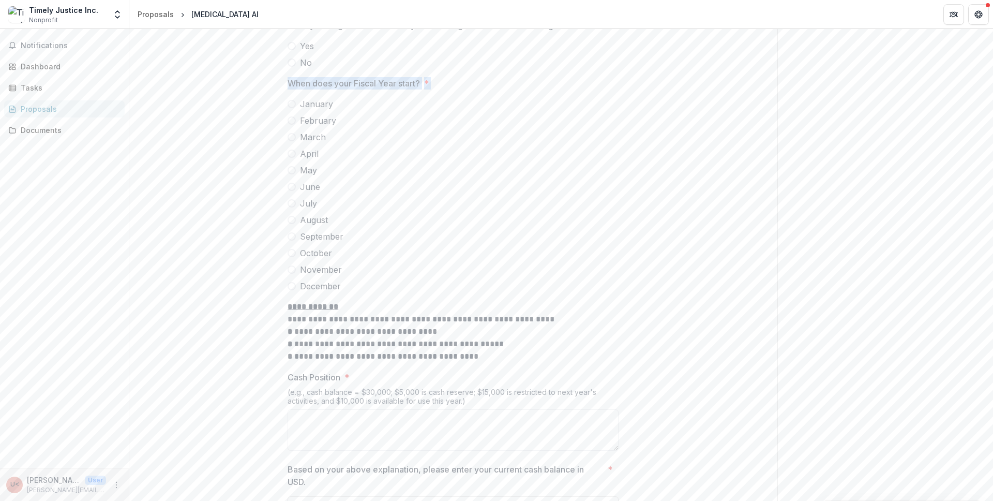
scroll to position [3564, 0]
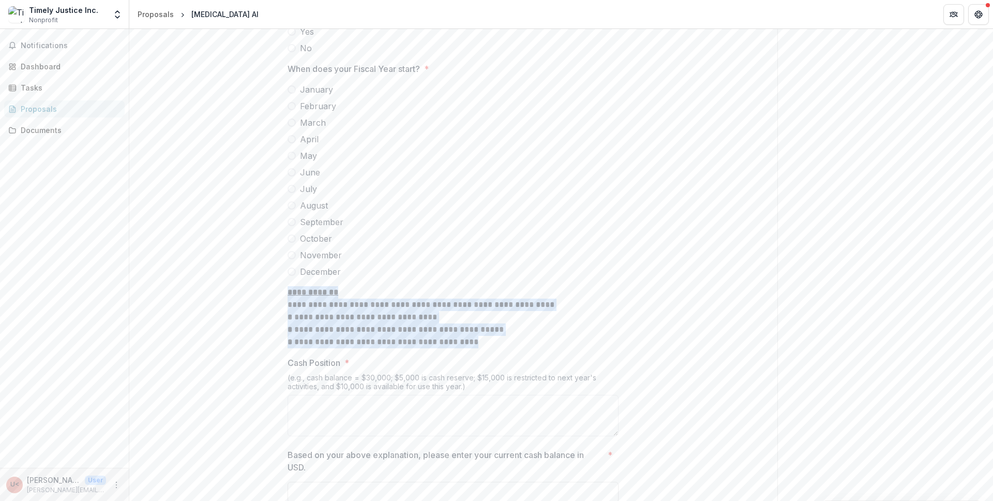
drag, startPoint x: 285, startPoint y: 298, endPoint x: 492, endPoint y: 346, distance: 212.0
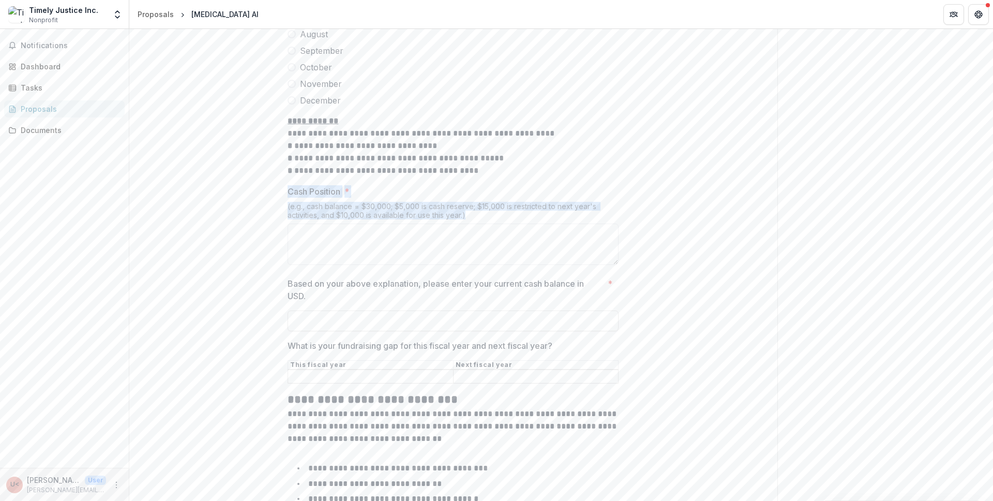
drag, startPoint x: 319, startPoint y: 196, endPoint x: 468, endPoint y: 224, distance: 152.1
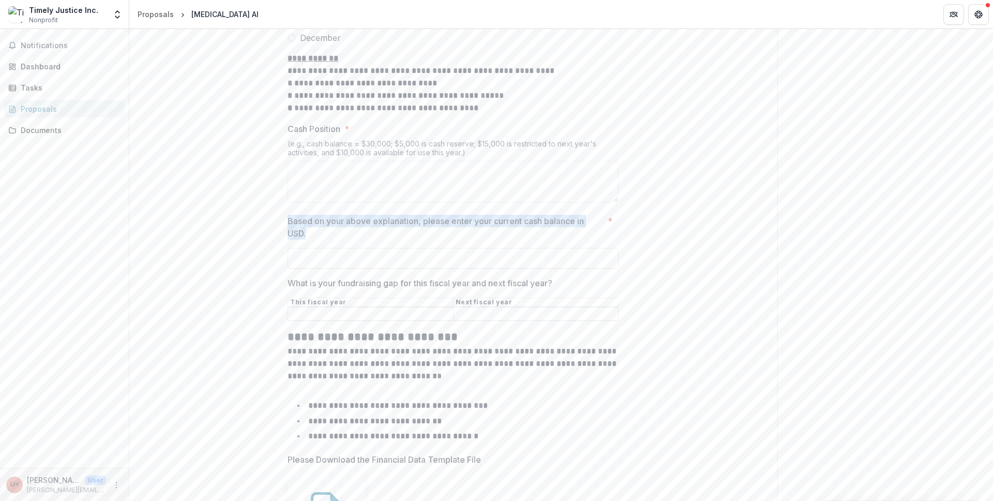
drag, startPoint x: 283, startPoint y: 224, endPoint x: 313, endPoint y: 239, distance: 33.8
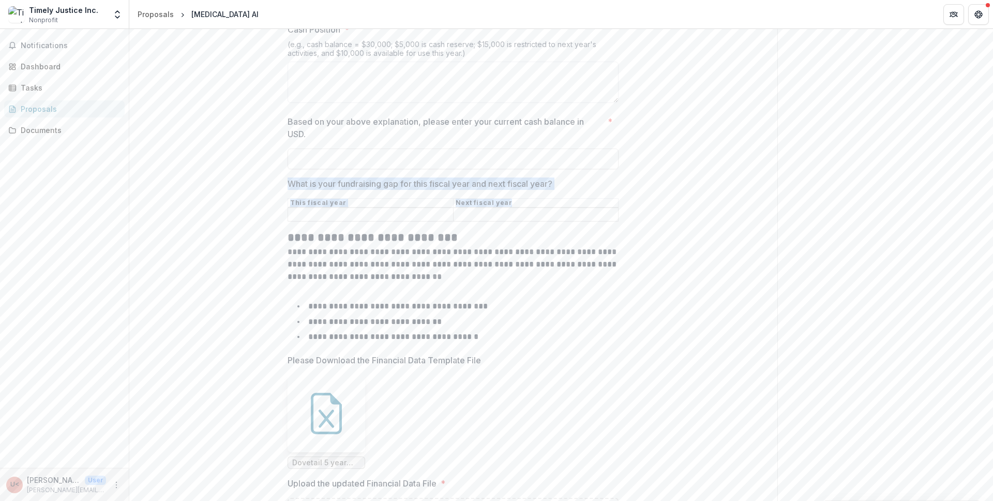
drag, startPoint x: 276, startPoint y: 189, endPoint x: 521, endPoint y: 213, distance: 246.3
drag, startPoint x: 289, startPoint y: 211, endPoint x: 521, endPoint y: 211, distance: 232.2
click at [521, 207] on tr "This fiscal year Next fiscal year" at bounding box center [453, 202] width 330 height 9
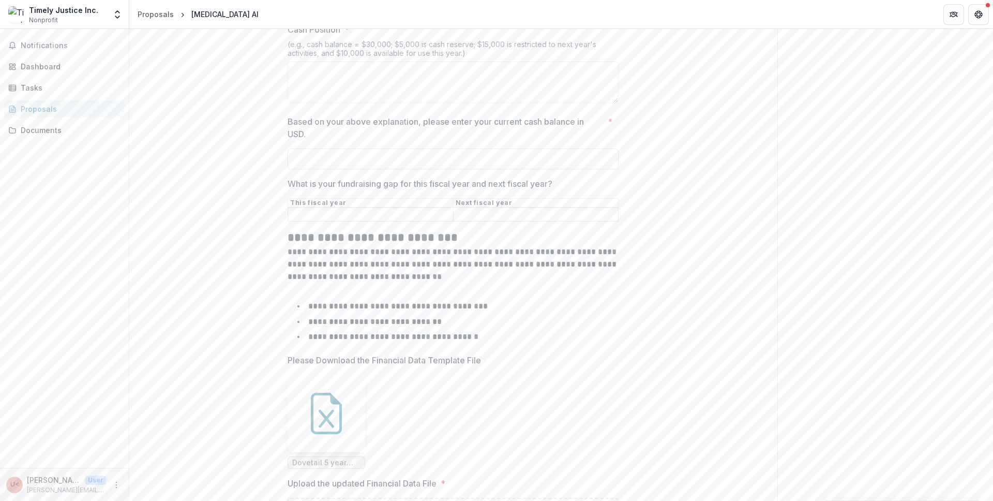
click at [334, 221] on input "What is your fundraising gap for this fiscal year and next fiscal year?" at bounding box center [370, 214] width 165 height 12
drag, startPoint x: 274, startPoint y: 221, endPoint x: 629, endPoint y: 223, distance: 354.8
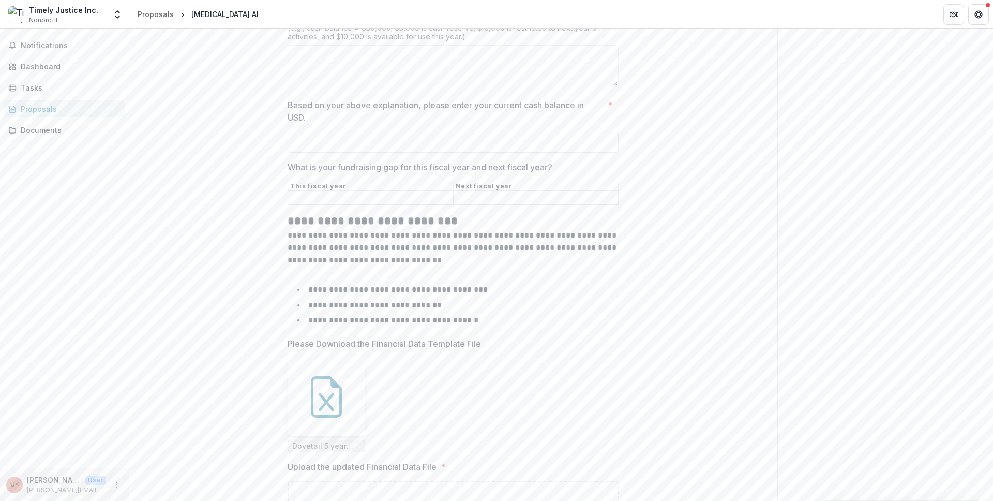
scroll to position [3914, 0]
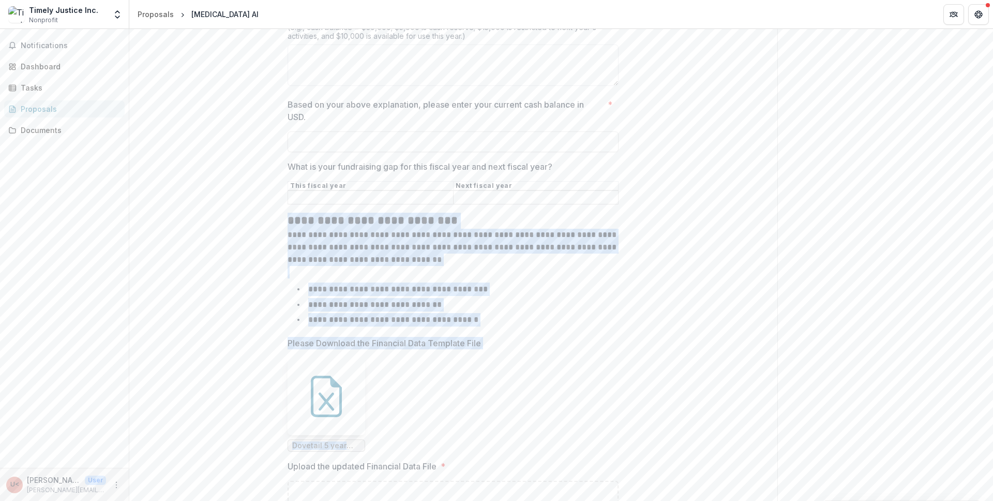
drag, startPoint x: 278, startPoint y: 224, endPoint x: 419, endPoint y: 449, distance: 265.6
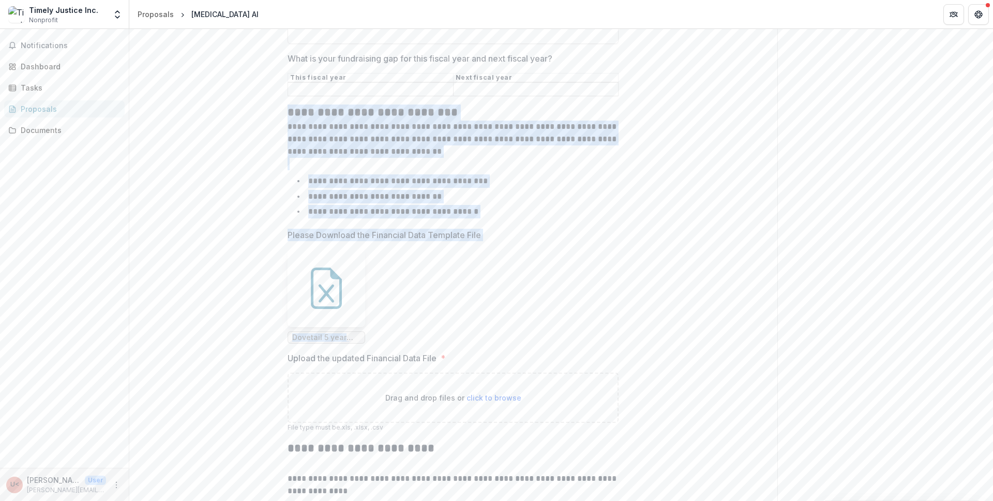
scroll to position [4026, 0]
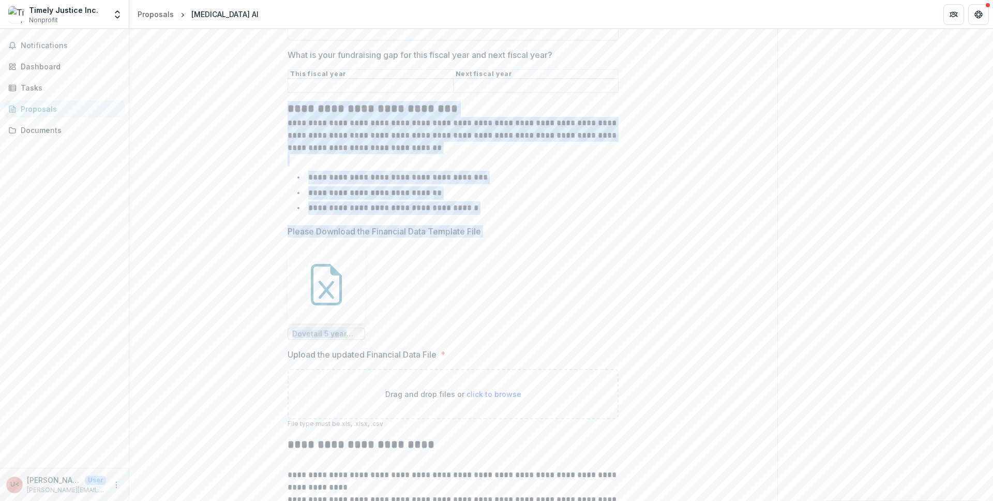
click at [511, 279] on ul "Dovetail 5 year financial & KPIs reporting template_Jan 2025.xlsx" at bounding box center [453, 293] width 331 height 94
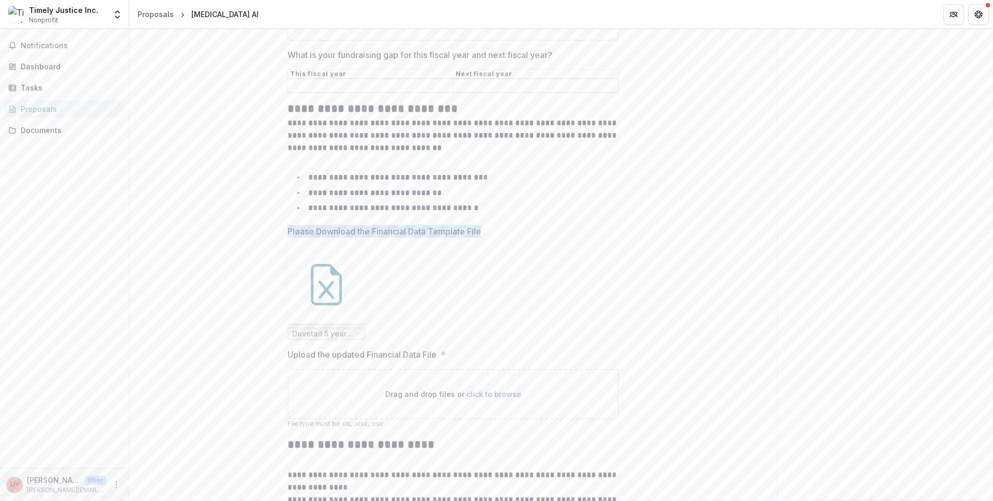
drag, startPoint x: 284, startPoint y: 237, endPoint x: 513, endPoint y: 239, distance: 228.1
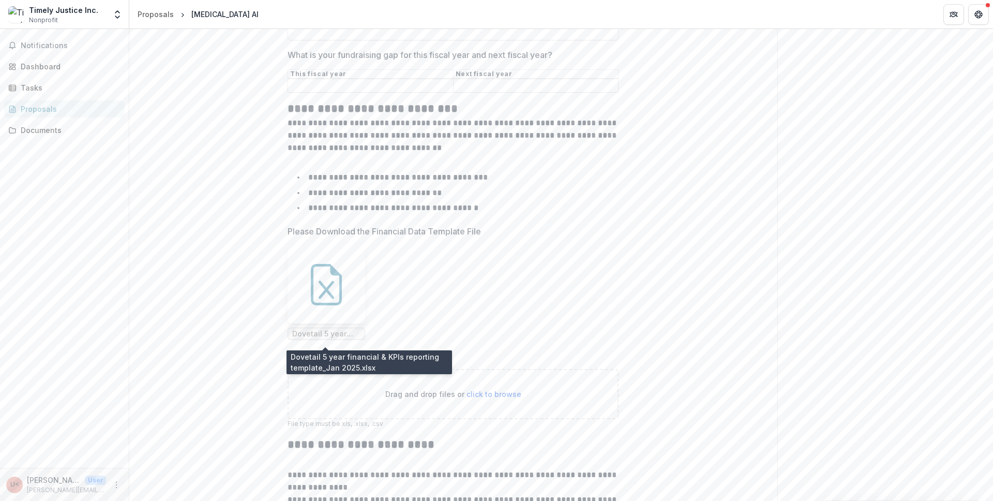
click at [329, 334] on span "Dovetail 5 year financial & KPIs reporting template_Jan 2025.xlsx" at bounding box center [327, 333] width 78 height 12
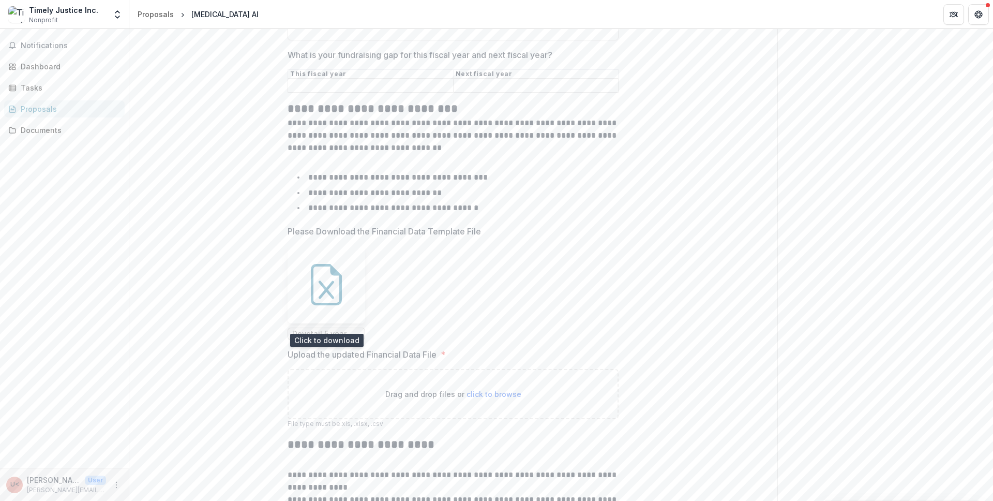
click at [345, 296] on icon at bounding box center [326, 284] width 41 height 41
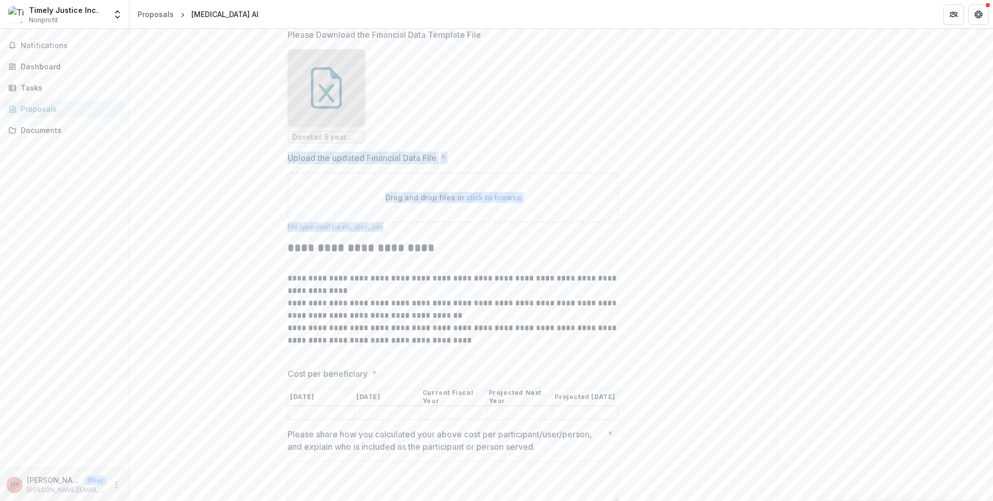
drag, startPoint x: 281, startPoint y: 157, endPoint x: 556, endPoint y: 237, distance: 285.9
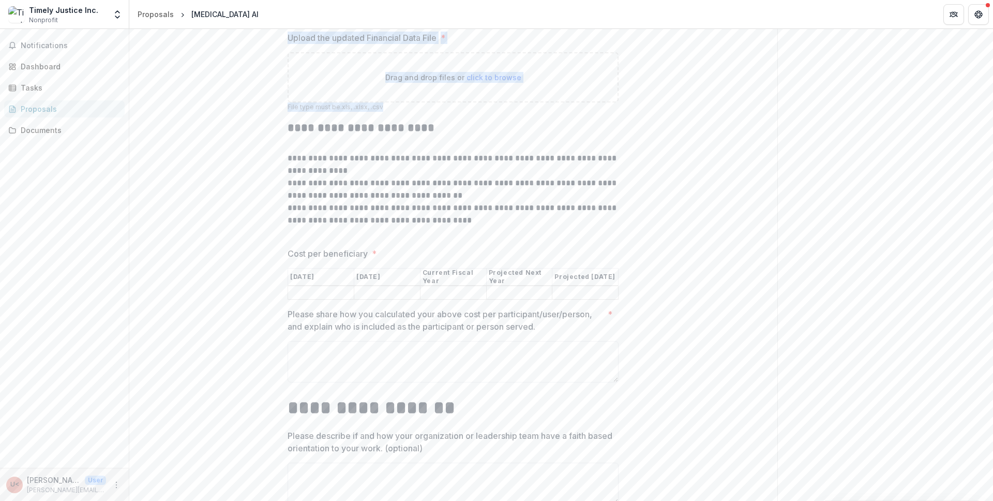
scroll to position [4360, 0]
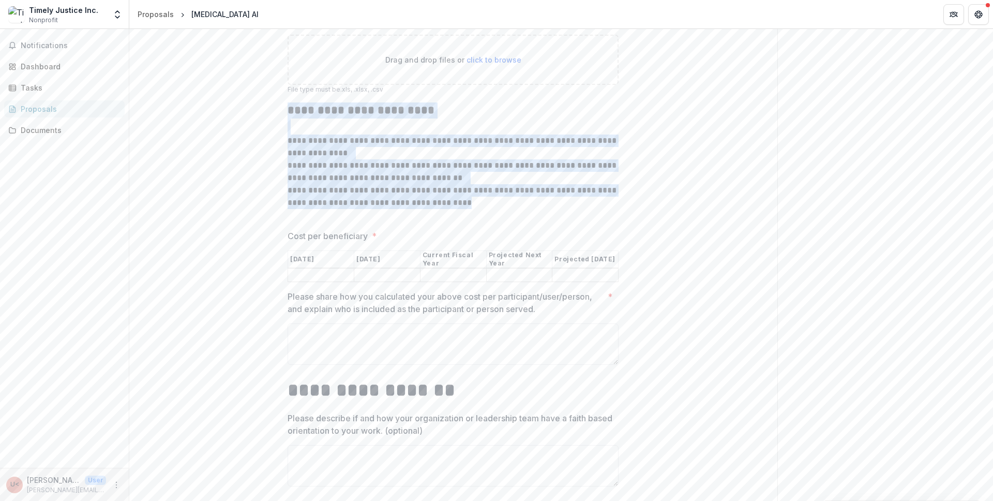
drag, startPoint x: 283, startPoint y: 118, endPoint x: 373, endPoint y: 202, distance: 122.6
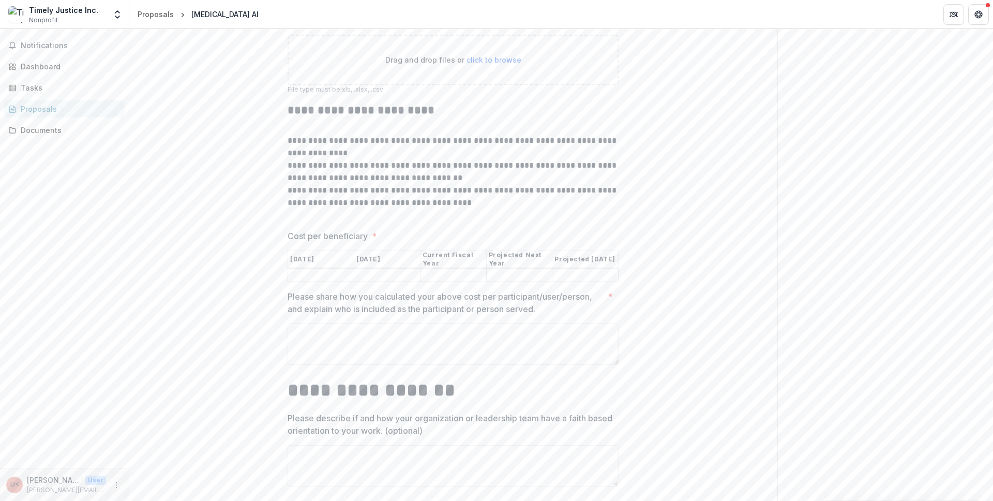
click at [383, 221] on p at bounding box center [453, 215] width 331 height 12
click at [388, 209] on p "**********" at bounding box center [453, 196] width 331 height 25
drag, startPoint x: 273, startPoint y: 238, endPoint x: 646, endPoint y: 286, distance: 376.5
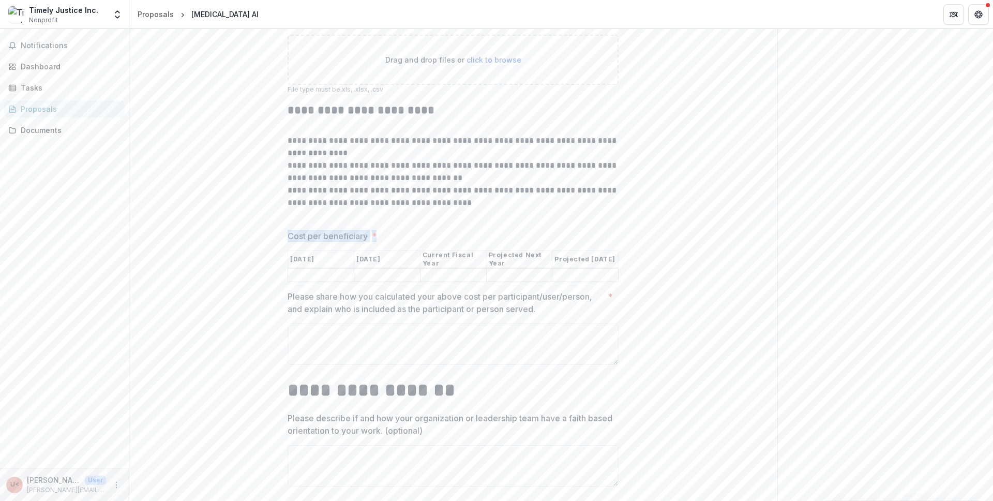
drag, startPoint x: 283, startPoint y: 237, endPoint x: 629, endPoint y: 282, distance: 349.4
click at [307, 281] on input "Cost per beneficiary *" at bounding box center [321, 275] width 66 height 12
click at [435, 182] on p "**********" at bounding box center [453, 171] width 331 height 25
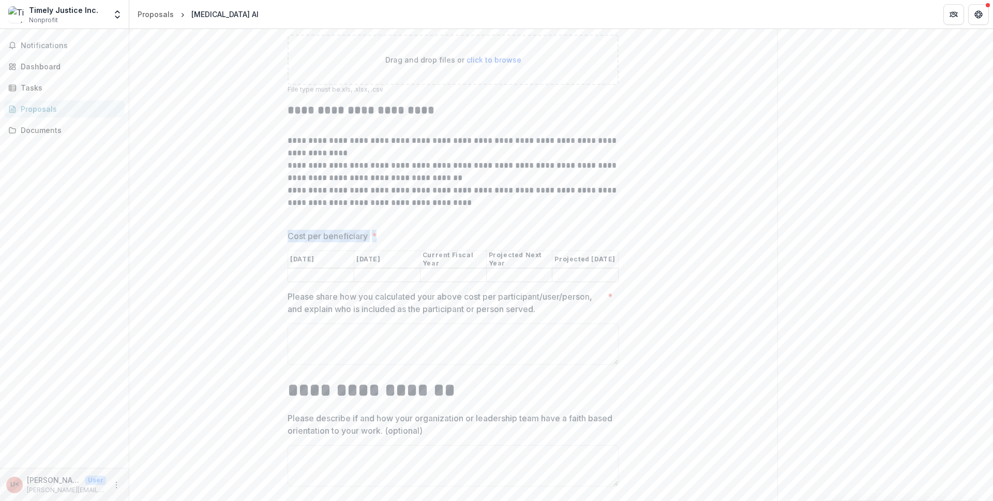
drag, startPoint x: 361, startPoint y: 237, endPoint x: 381, endPoint y: 236, distance: 19.7
click at [288, 263] on th "[DATE]" at bounding box center [321, 259] width 66 height 18
drag, startPoint x: 317, startPoint y: 264, endPoint x: 586, endPoint y: 269, distance: 269.5
click at [586, 268] on tr "[DATE] [DATE] Current Fiscal Year Projected Next Year Projected [DATE]" at bounding box center [453, 259] width 330 height 18
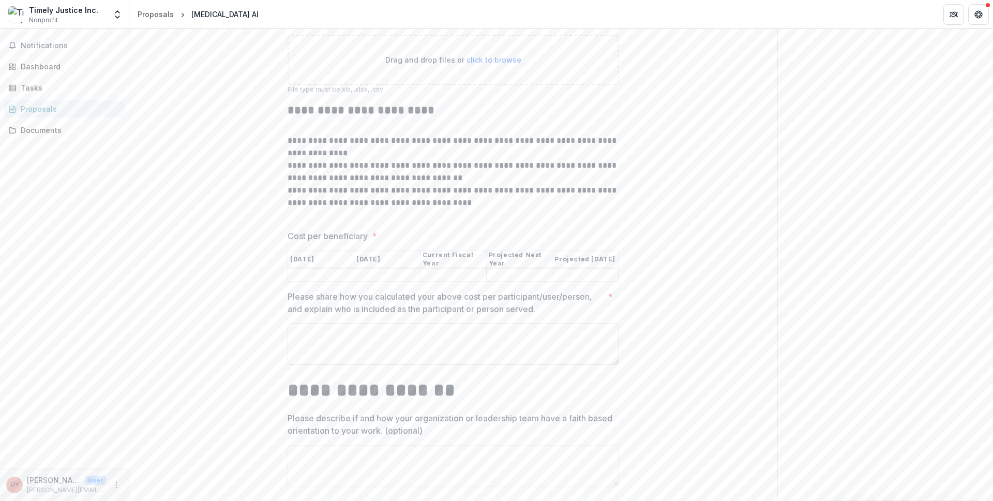
scroll to position [4554, 0]
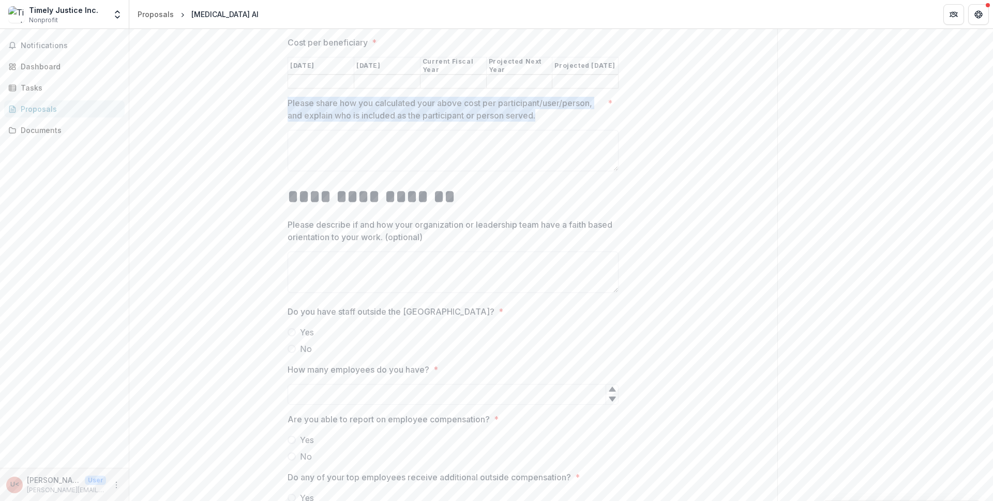
drag, startPoint x: 288, startPoint y: 109, endPoint x: 540, endPoint y: 120, distance: 252.6
click at [540, 120] on p "Please share how you calculated your above cost per participant/user/person, an…" at bounding box center [446, 109] width 316 height 25
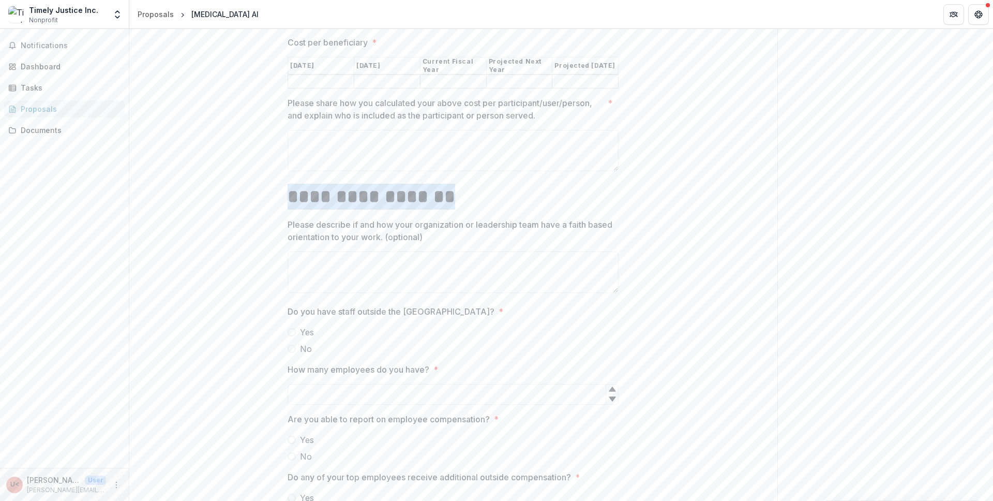
drag, startPoint x: 280, startPoint y: 199, endPoint x: 466, endPoint y: 216, distance: 186.9
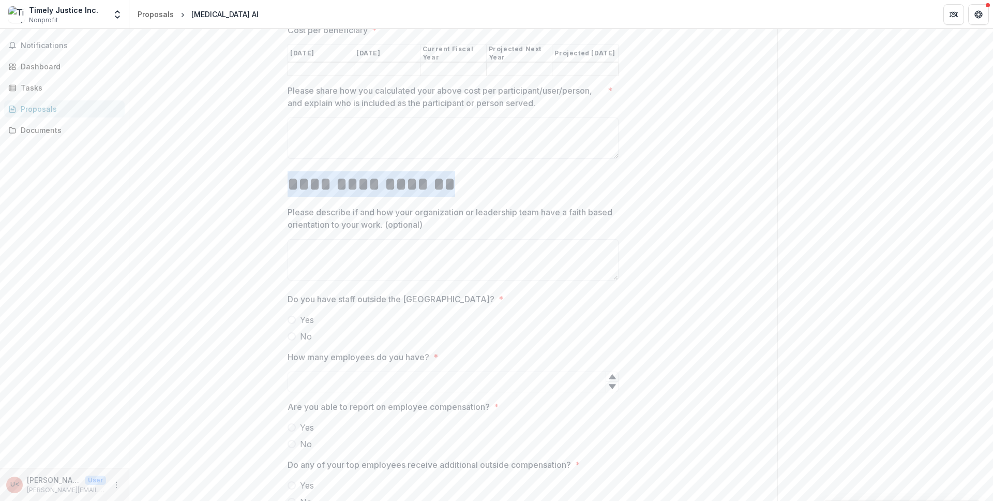
scroll to position [4569, 0]
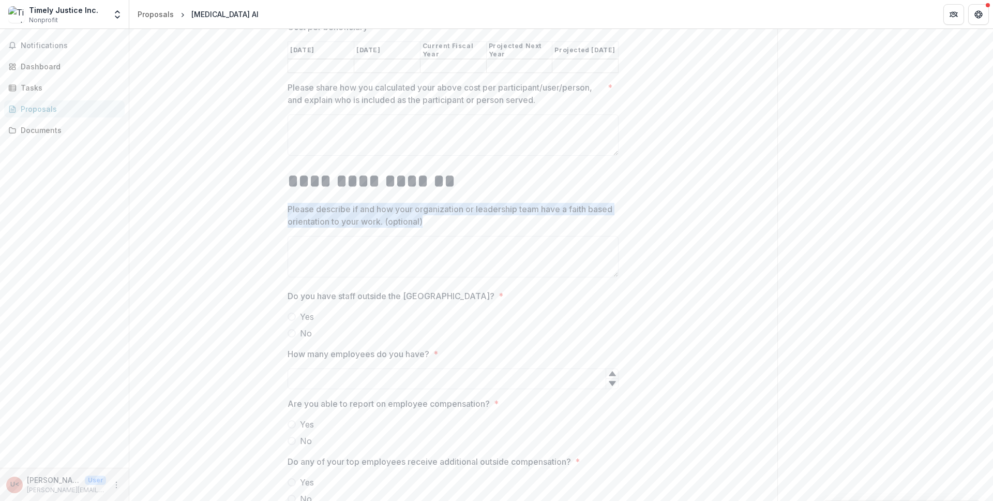
drag, startPoint x: 276, startPoint y: 216, endPoint x: 452, endPoint y: 229, distance: 176.8
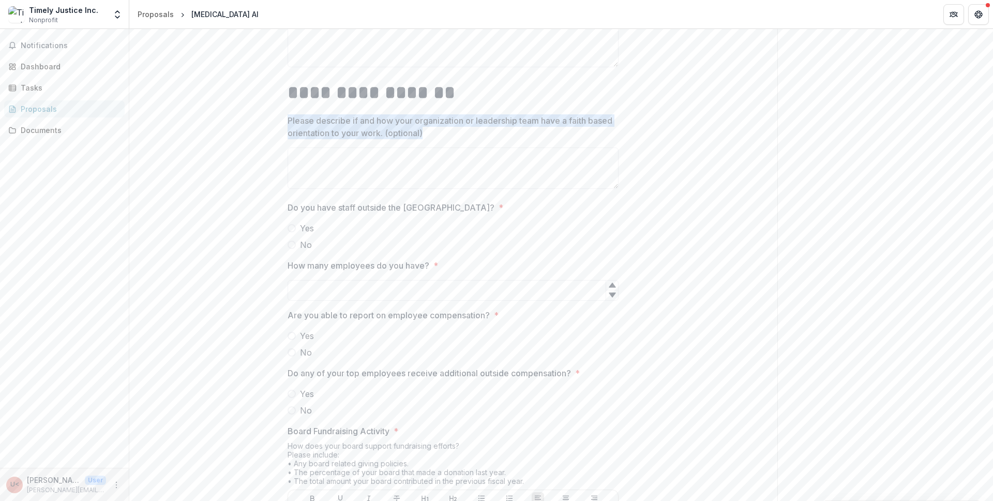
scroll to position [4658, 0]
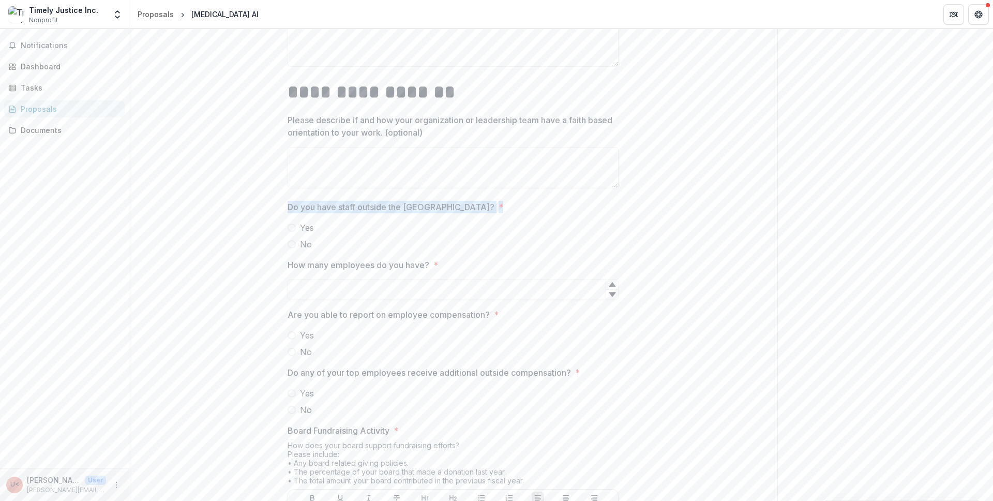
drag, startPoint x: 281, startPoint y: 215, endPoint x: 440, endPoint y: 210, distance: 158.3
click at [302, 233] on span "Yes" at bounding box center [307, 227] width 14 height 12
click at [356, 293] on input "How many employees do you have? *" at bounding box center [453, 289] width 331 height 21
drag, startPoint x: 445, startPoint y: 268, endPoint x: 263, endPoint y: 268, distance: 181.5
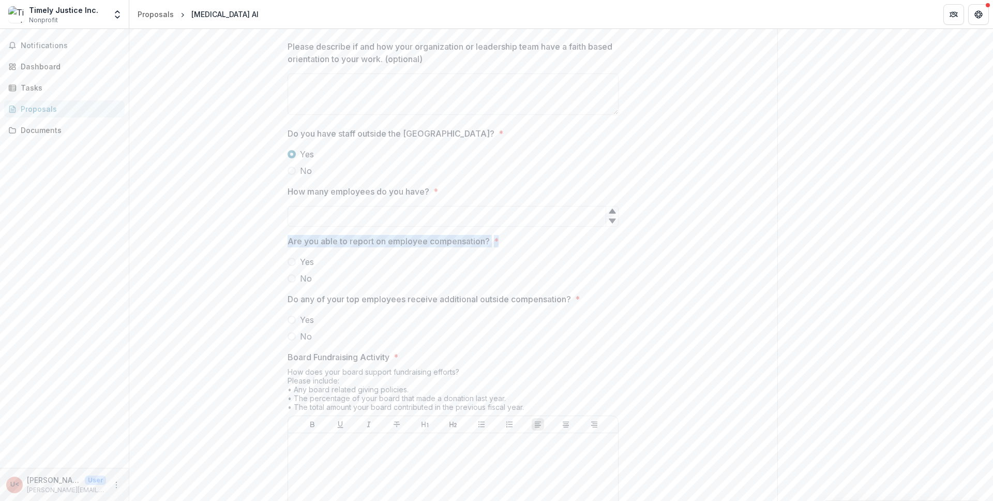
drag, startPoint x: 287, startPoint y: 246, endPoint x: 517, endPoint y: 244, distance: 230.1
click at [517, 244] on span "Are you able to report on employee compensation? *" at bounding box center [450, 241] width 325 height 12
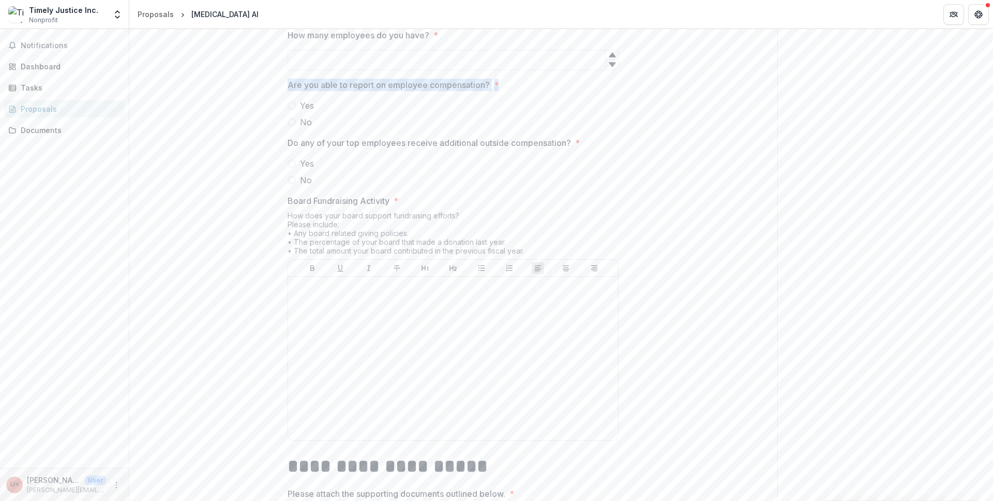
scroll to position [4900, 0]
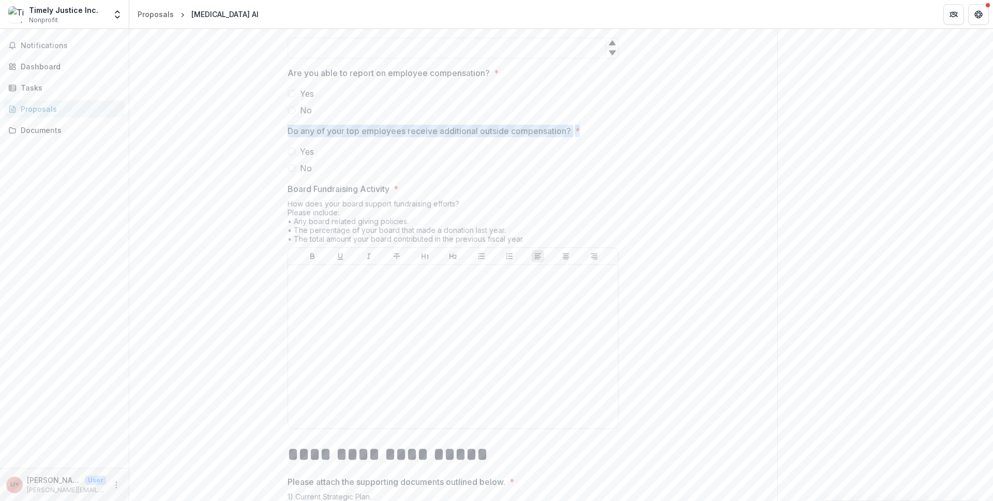
drag, startPoint x: 279, startPoint y: 132, endPoint x: 585, endPoint y: 139, distance: 306.2
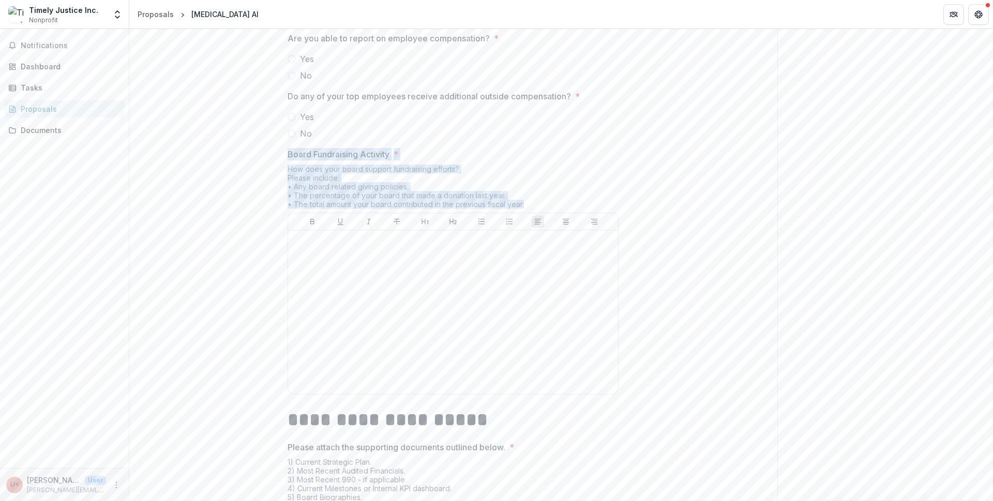
drag, startPoint x: 304, startPoint y: 165, endPoint x: 524, endPoint y: 206, distance: 224.1
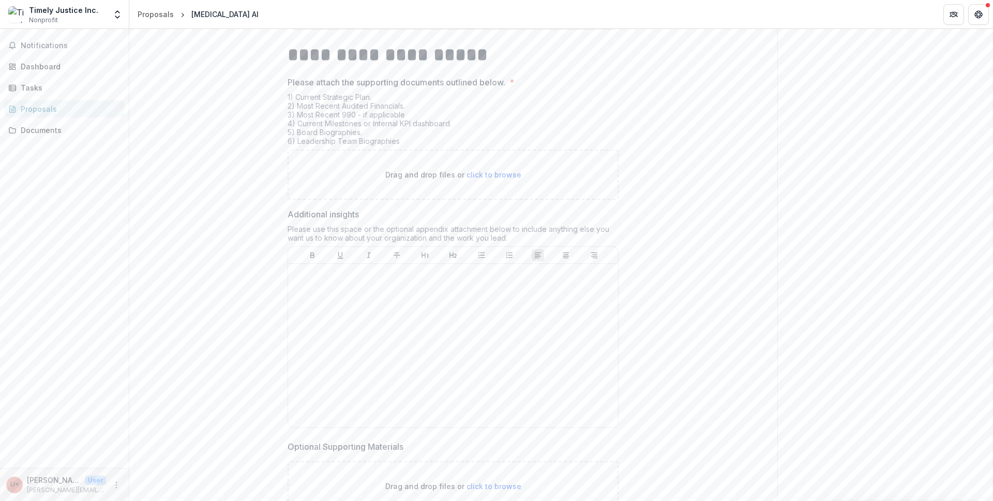
scroll to position [5197, 0]
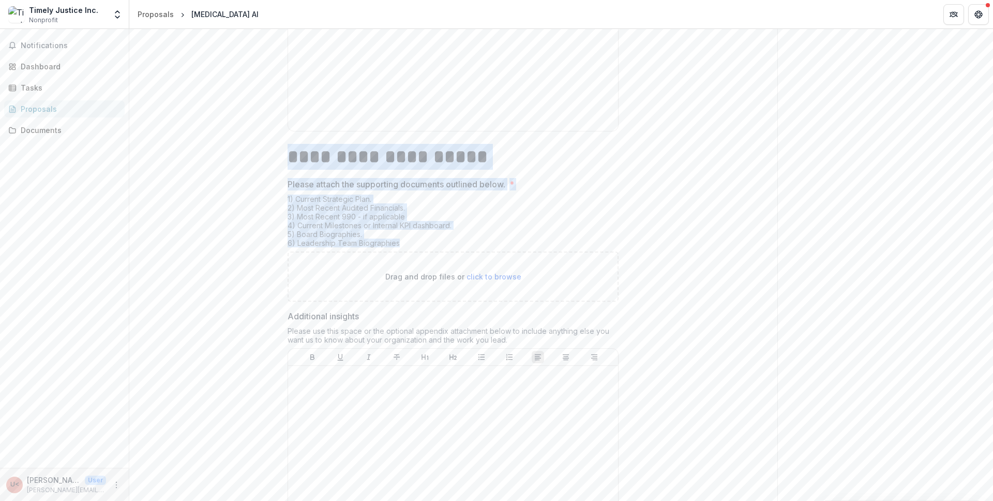
drag, startPoint x: 288, startPoint y: 164, endPoint x: 415, endPoint y: 247, distance: 152.5
click at [347, 185] on p "Please attach the supporting documents outlined below." at bounding box center [397, 184] width 218 height 12
drag, startPoint x: 281, startPoint y: 162, endPoint x: 561, endPoint y: 189, distance: 280.5
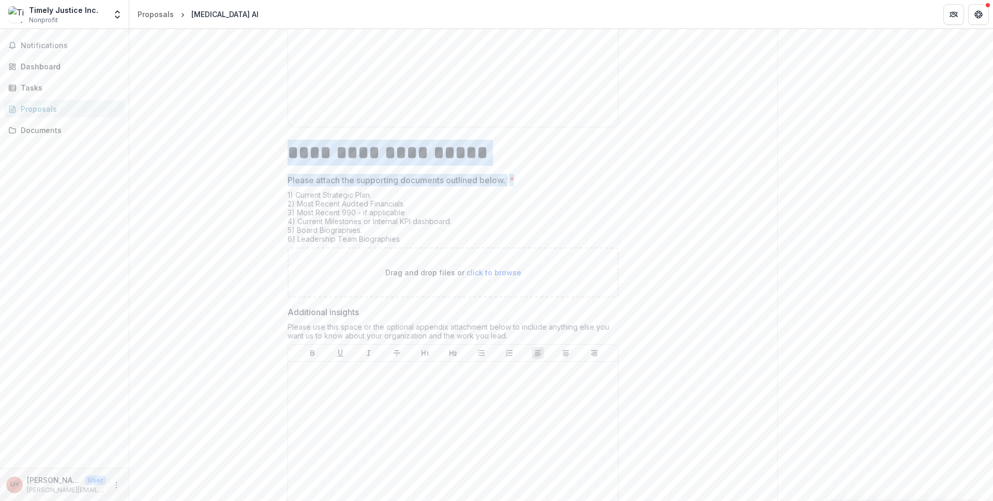
scroll to position [5265, 0]
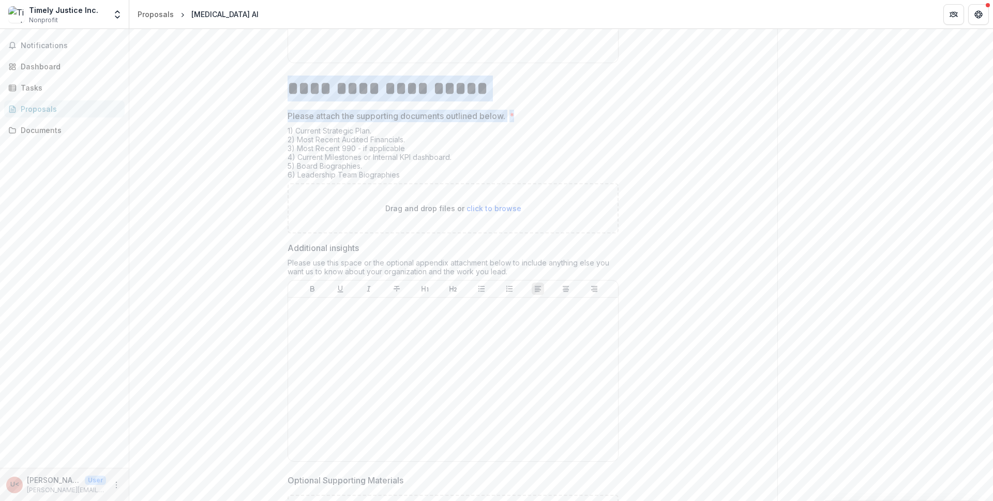
click at [314, 122] on p "Please attach the supporting documents outlined below." at bounding box center [397, 116] width 218 height 12
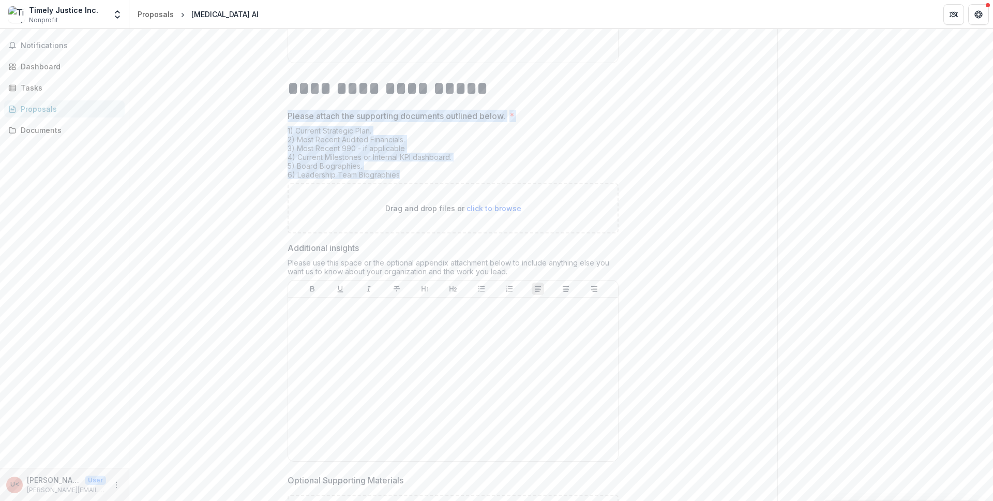
drag, startPoint x: 286, startPoint y: 119, endPoint x: 408, endPoint y: 180, distance: 136.7
click at [408, 180] on div "Please attach the supporting documents outlined below. * 1) Current Strategic P…" at bounding box center [453, 172] width 331 height 124
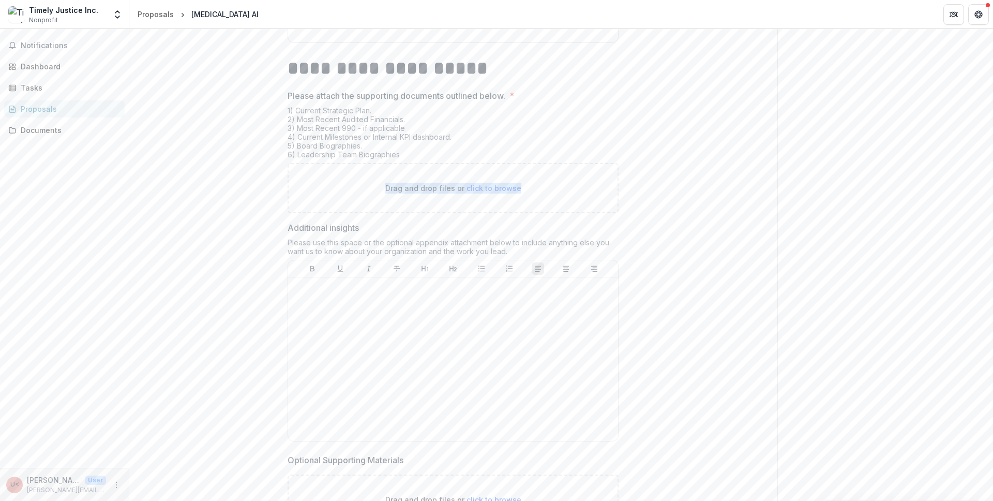
drag, startPoint x: 370, startPoint y: 197, endPoint x: 534, endPoint y: 199, distance: 163.4
click at [534, 199] on div "Drag and drop files or click to browse" at bounding box center [453, 188] width 331 height 50
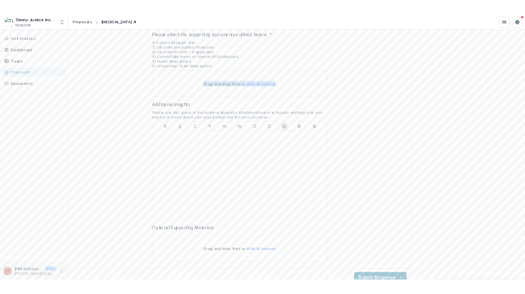
scroll to position [5360, 0]
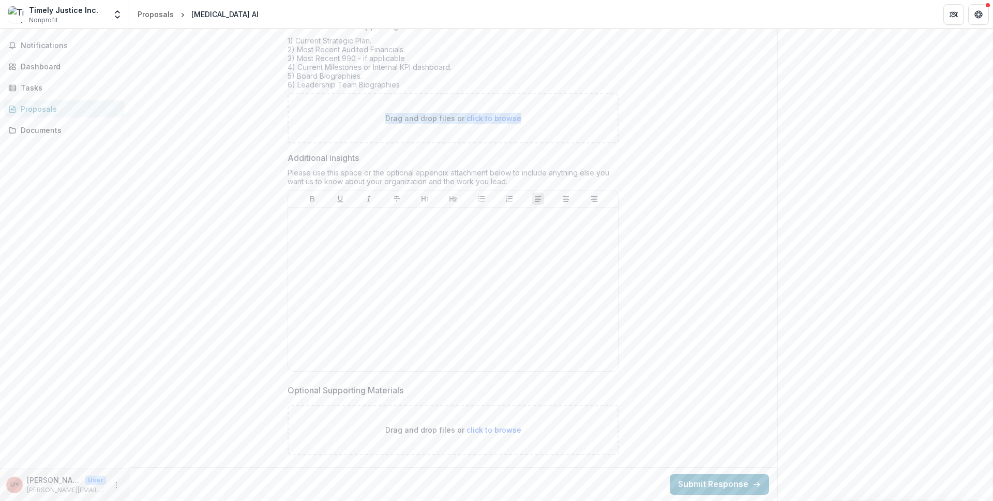
drag, startPoint x: 265, startPoint y: 159, endPoint x: 506, endPoint y: 188, distance: 242.7
drag, startPoint x: 417, startPoint y: 392, endPoint x: 275, endPoint y: 390, distance: 142.2
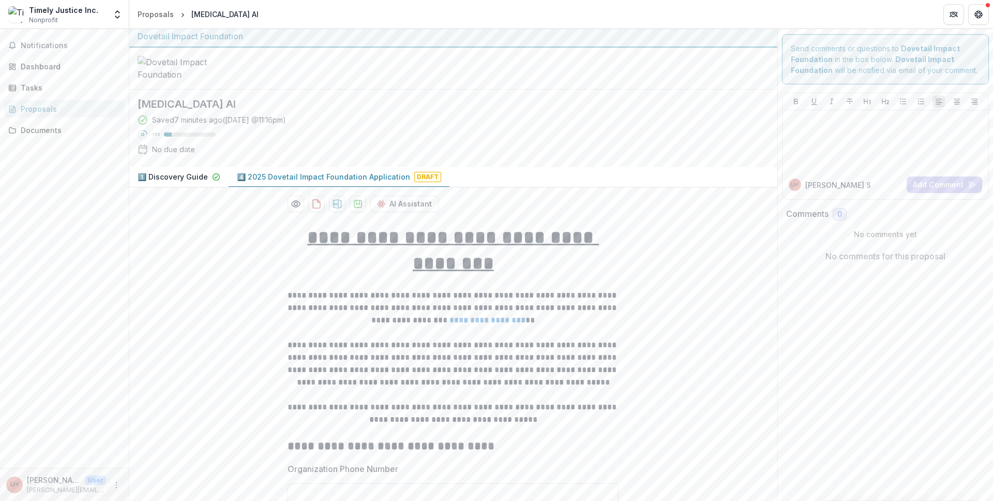
scroll to position [0, 0]
